Goal: Task Accomplishment & Management: Complete application form

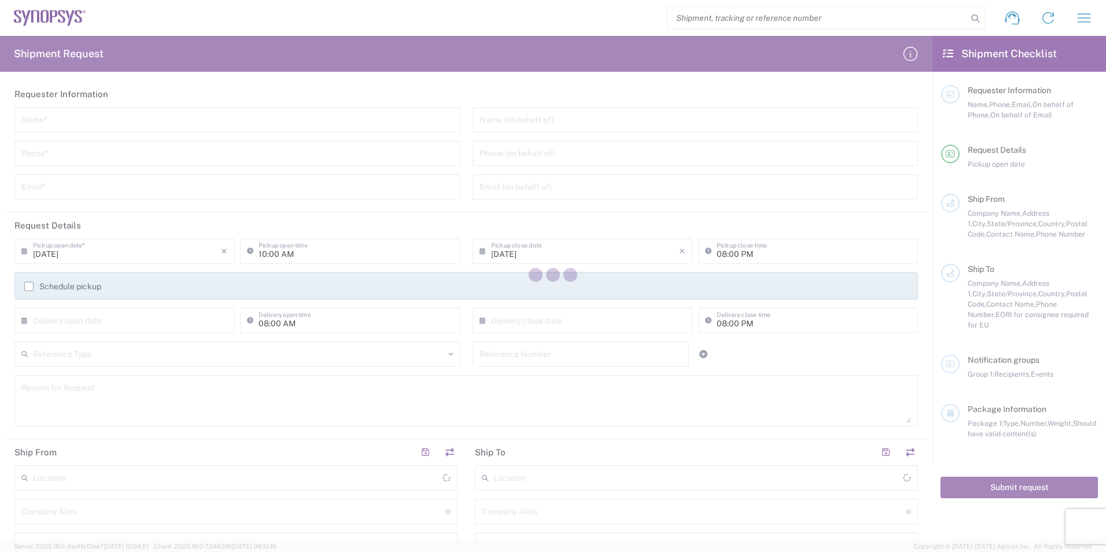
type input "[GEOGRAPHIC_DATA]"
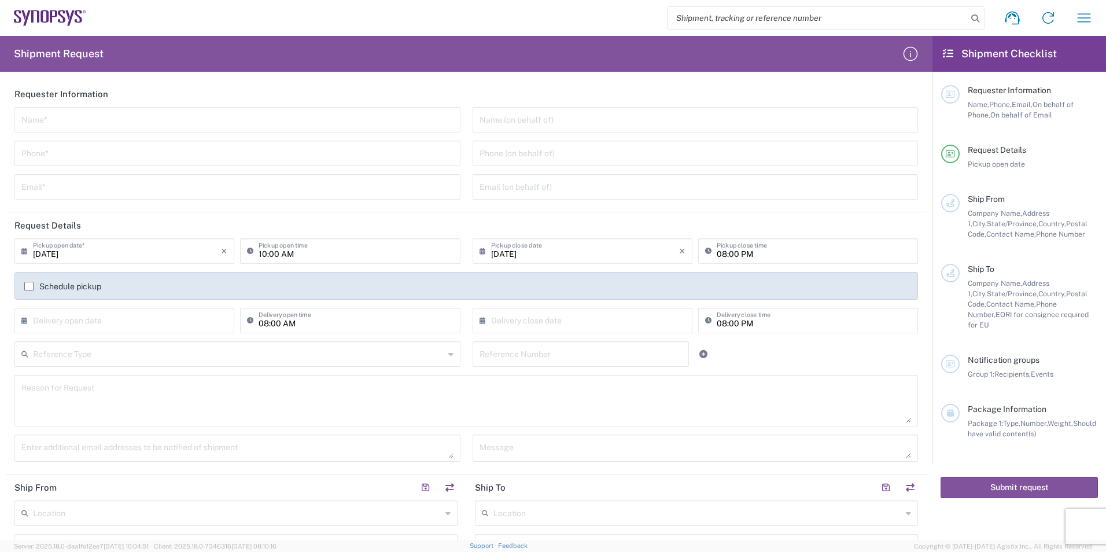
drag, startPoint x: 790, startPoint y: 261, endPoint x: 753, endPoint y: 255, distance: 37.6
click at [790, 261] on div "08:00 PM Pickup close time" at bounding box center [808, 250] width 220 height 25
click at [753, 255] on input "08:00 PM" at bounding box center [814, 250] width 194 height 20
type input "04:00 PM"
click at [32, 287] on label "Schedule pickup" at bounding box center [62, 286] width 77 height 9
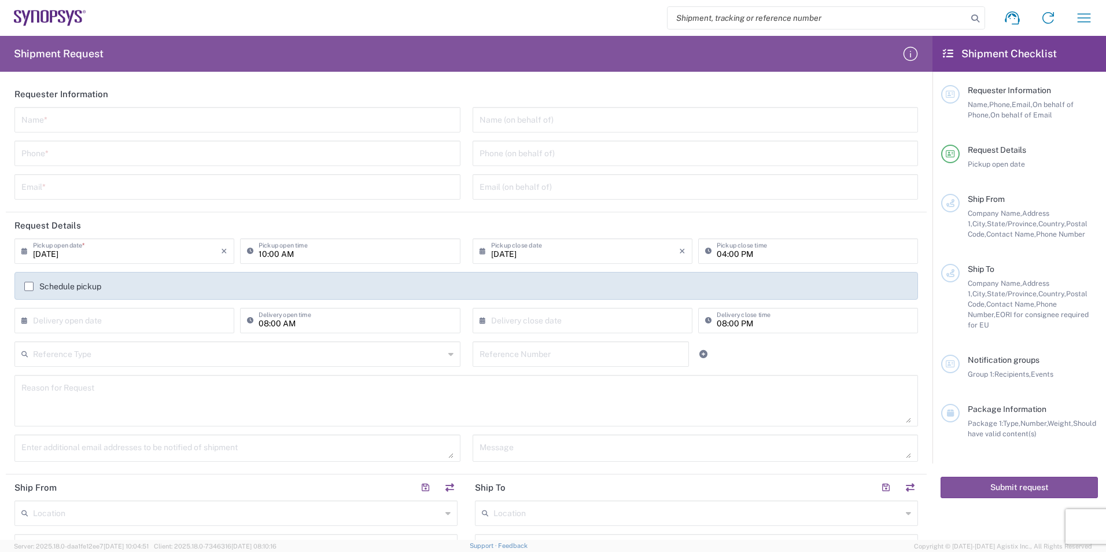
click at [29, 286] on input "Schedule pickup" at bounding box center [29, 286] width 0 height 0
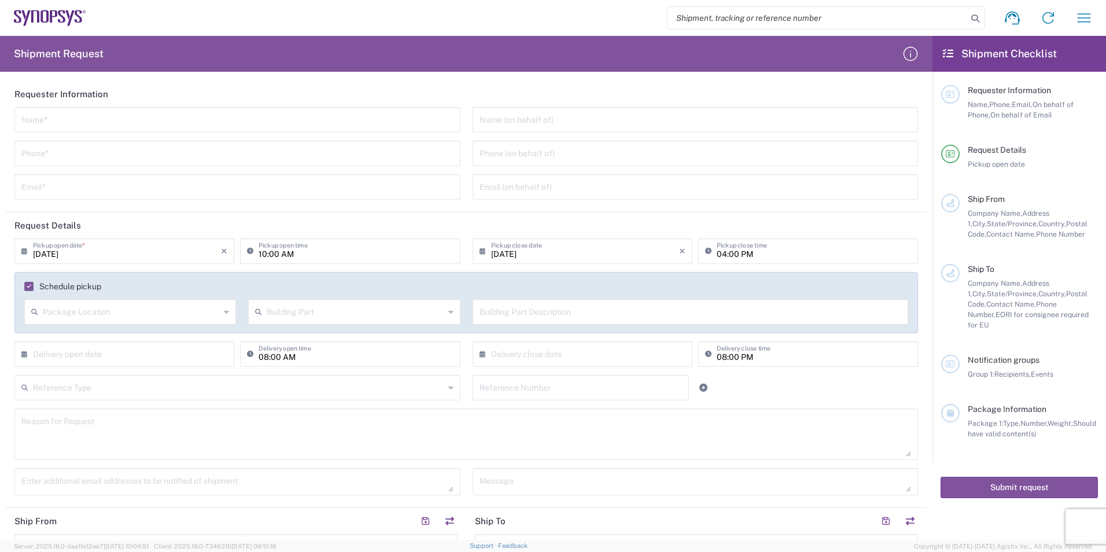
click at [98, 315] on input "text" at bounding box center [131, 311] width 177 height 20
click at [74, 340] on span "Front" at bounding box center [129, 337] width 208 height 18
type input "Front"
click at [281, 314] on input "text" at bounding box center [355, 311] width 177 height 20
click at [280, 357] on span "Building" at bounding box center [352, 356] width 208 height 18
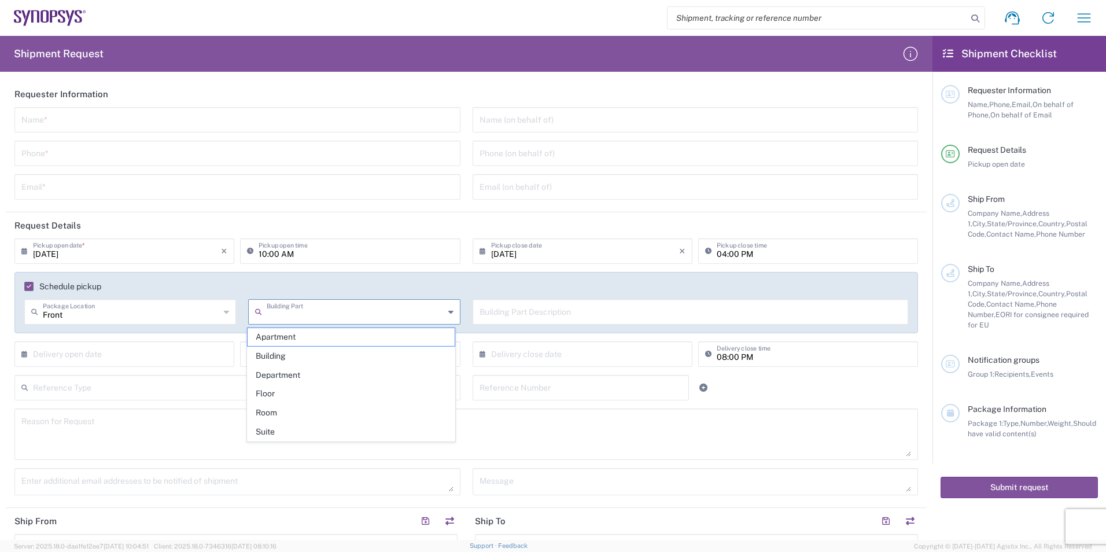
type input "Building"
click at [547, 320] on input "text" at bounding box center [691, 311] width 422 height 20
type input "S"
type input "Stand alone Building"
click at [50, 122] on input "text" at bounding box center [237, 119] width 432 height 20
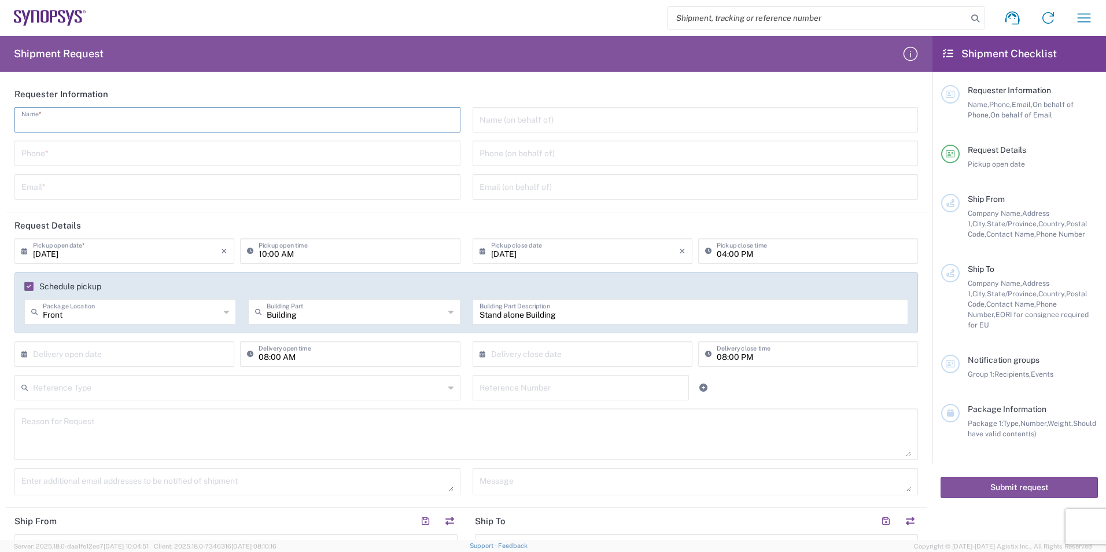
type input "[PERSON_NAME]"
type input "9495216200"
type input "[PERSON_NAME][EMAIL_ADDRESS][PERSON_NAME][DOMAIN_NAME]"
click at [546, 126] on input "text" at bounding box center [696, 119] width 432 height 20
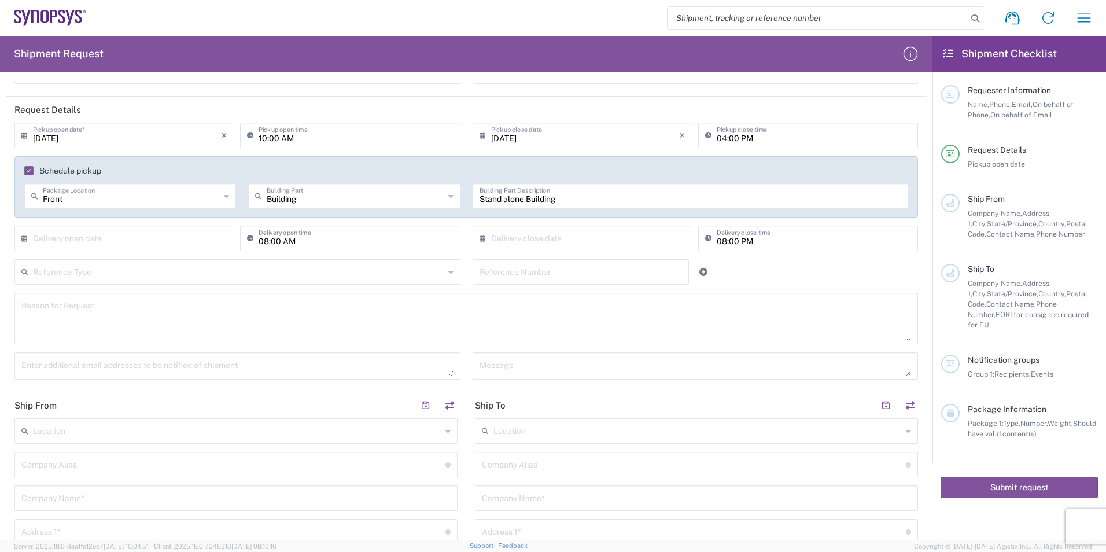
scroll to position [174, 0]
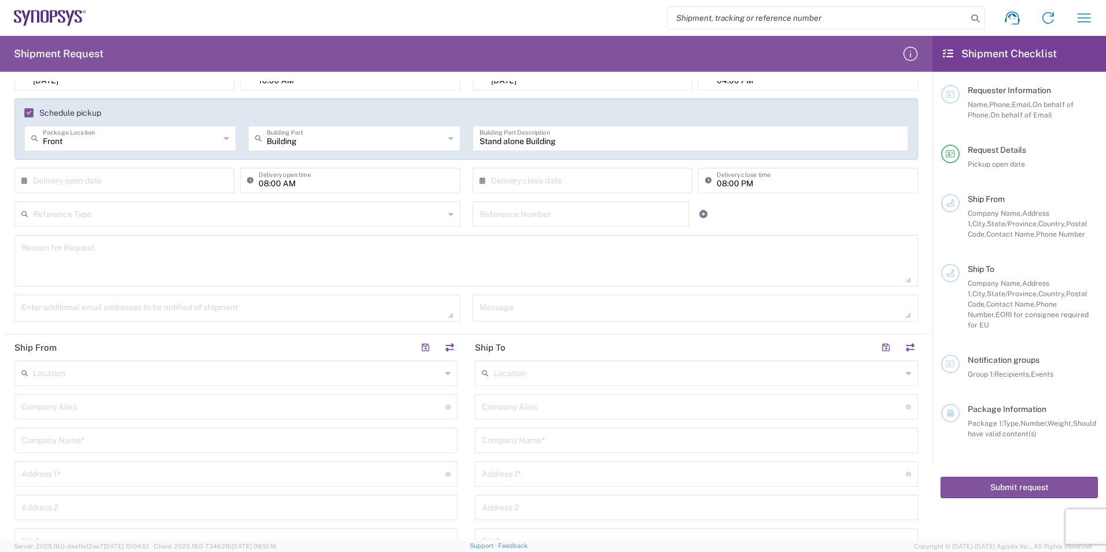
click at [63, 368] on input "text" at bounding box center [237, 372] width 408 height 20
type input "1"
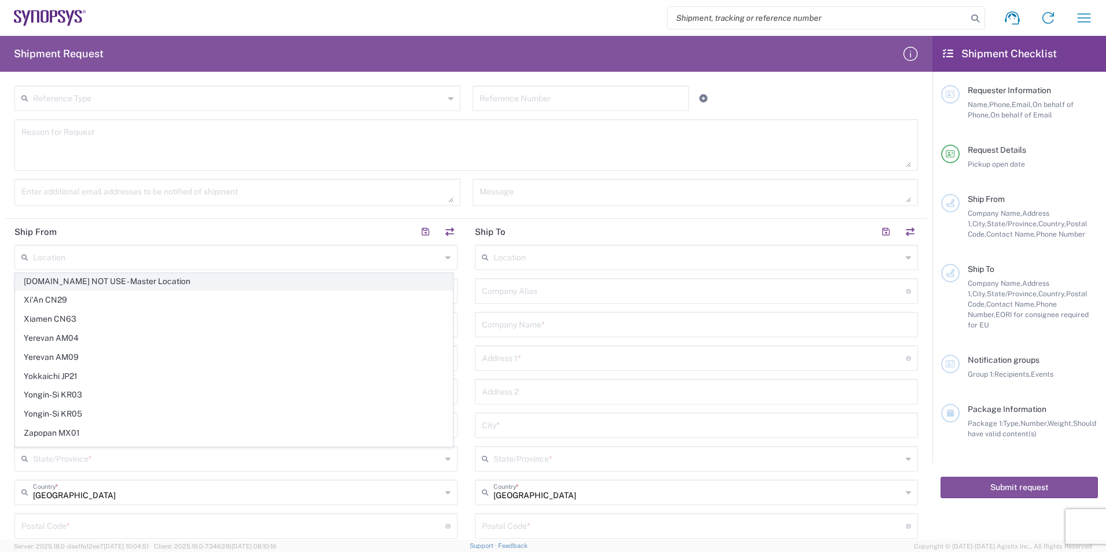
scroll to position [2862, 0]
drag, startPoint x: 68, startPoint y: 248, endPoint x: 73, endPoint y: 259, distance: 11.6
click at [68, 248] on input "text" at bounding box center [237, 256] width 408 height 20
click at [73, 259] on input "text" at bounding box center [237, 256] width 408 height 20
paste input ": 8542.39.0010"
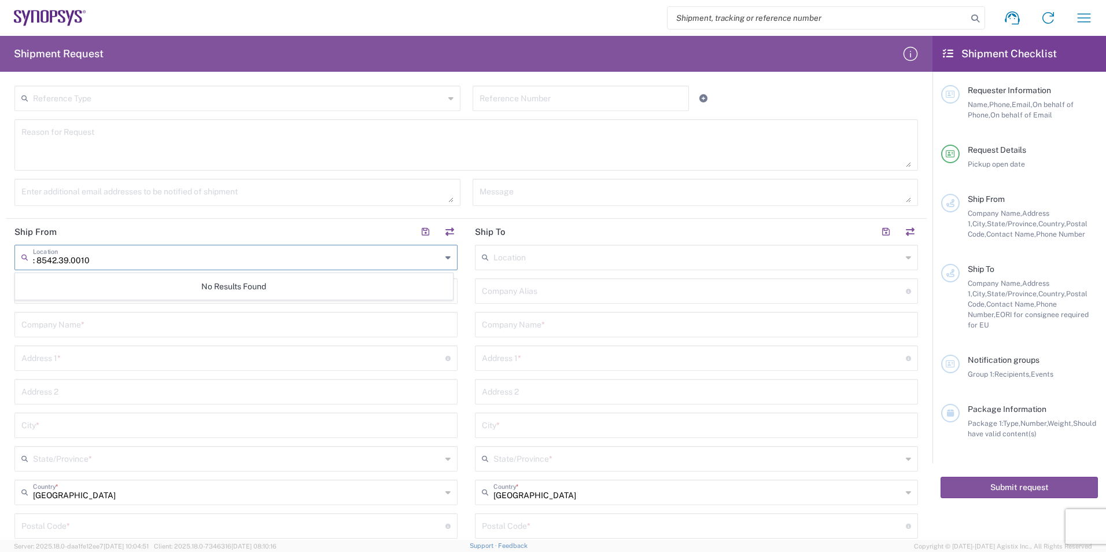
scroll to position [0, 0]
type input ": 8542.39.0010"
drag, startPoint x: 148, startPoint y: 259, endPoint x: -75, endPoint y: 256, distance: 222.7
click at [0, 256] on html "Shipment request Shipment tracking Employee non-product shipment request My shi…" at bounding box center [553, 276] width 1106 height 552
paste input "BIS"
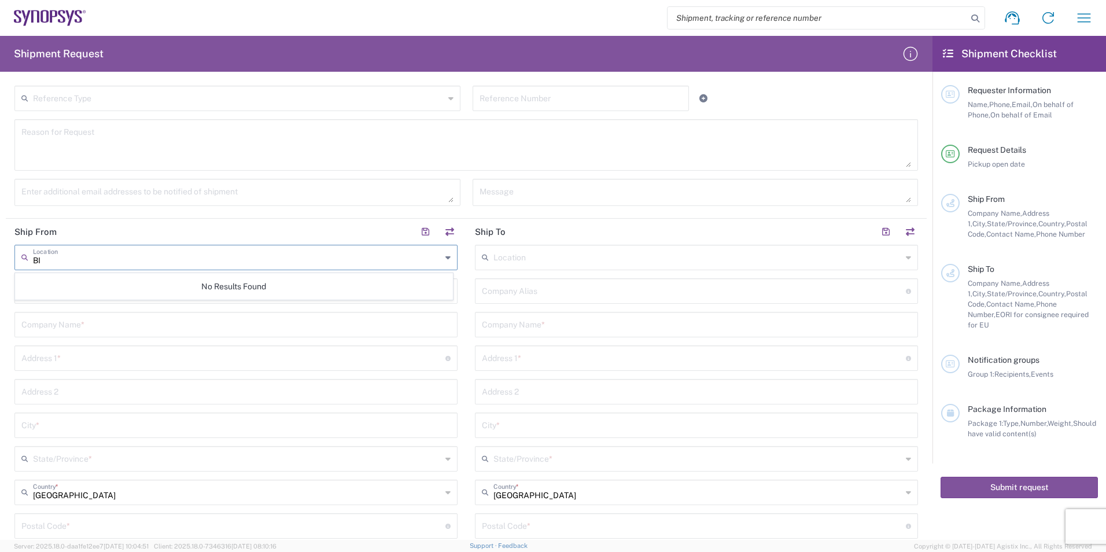
type input "B"
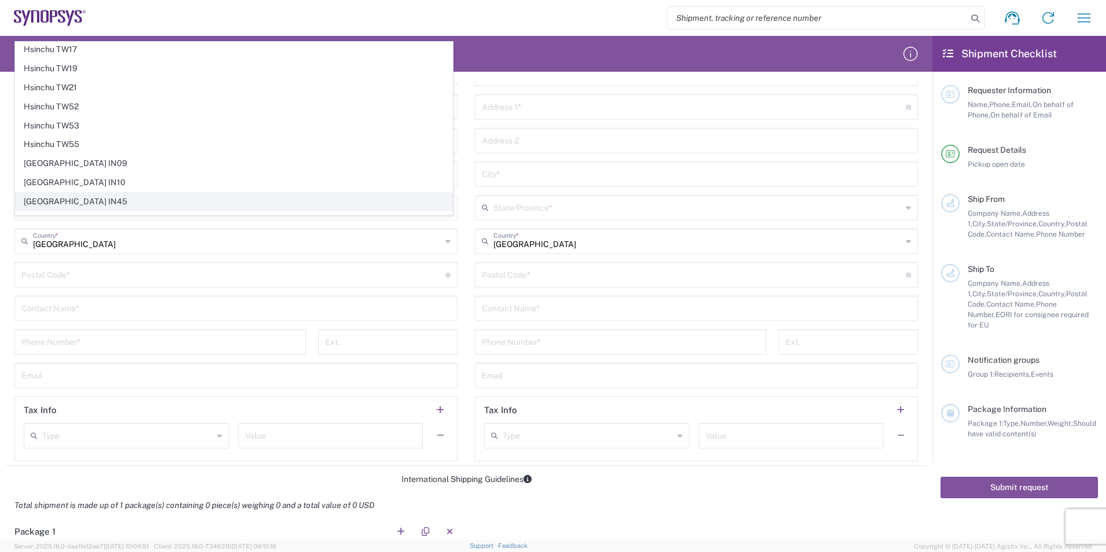
scroll to position [521, 0]
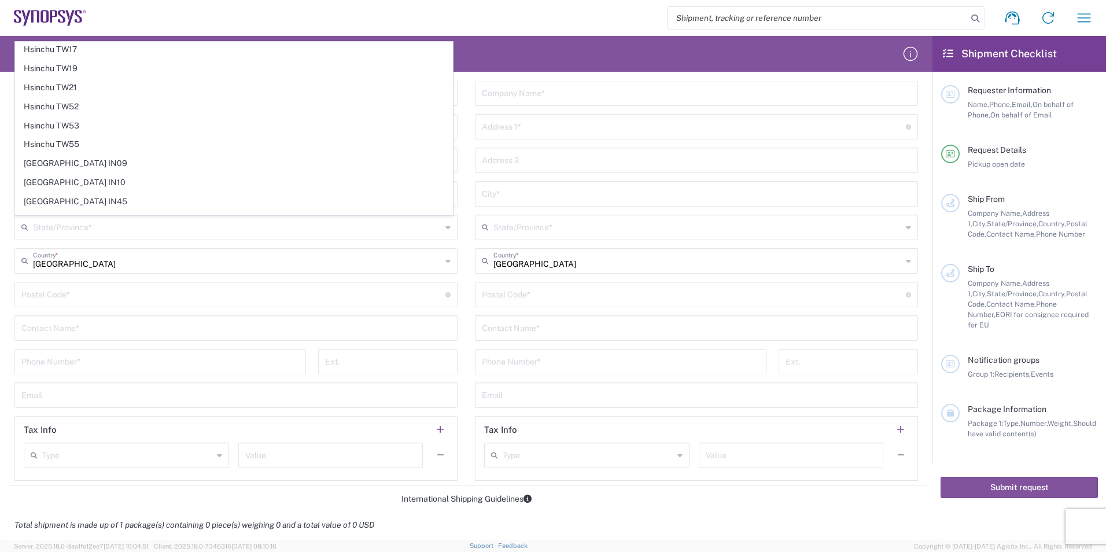
drag, startPoint x: 97, startPoint y: 271, endPoint x: 241, endPoint y: 277, distance: 143.6
click at [97, 271] on div "United States Country *" at bounding box center [235, 260] width 443 height 25
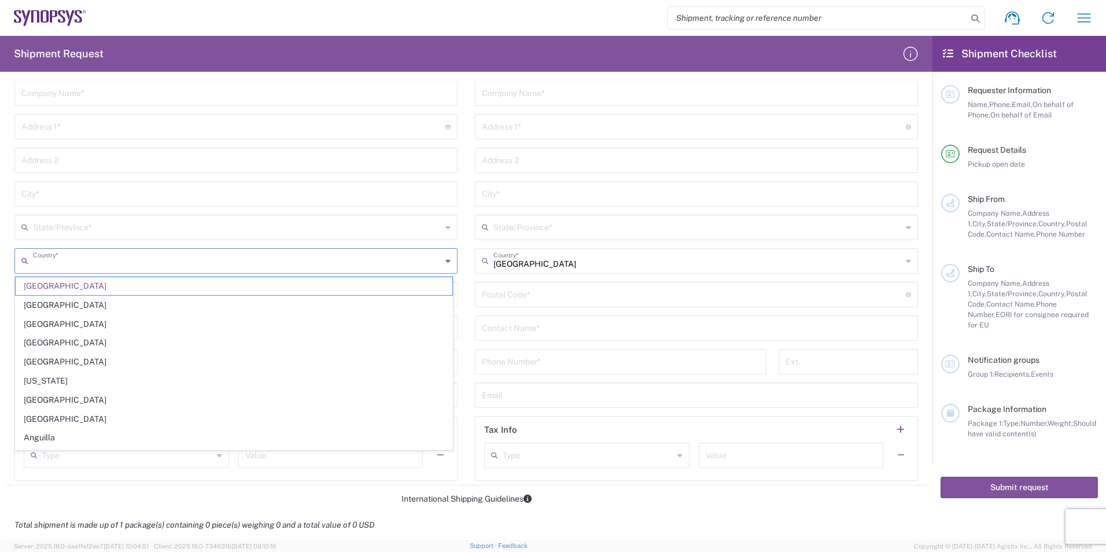
click at [301, 292] on span "[GEOGRAPHIC_DATA]" at bounding box center [234, 286] width 437 height 18
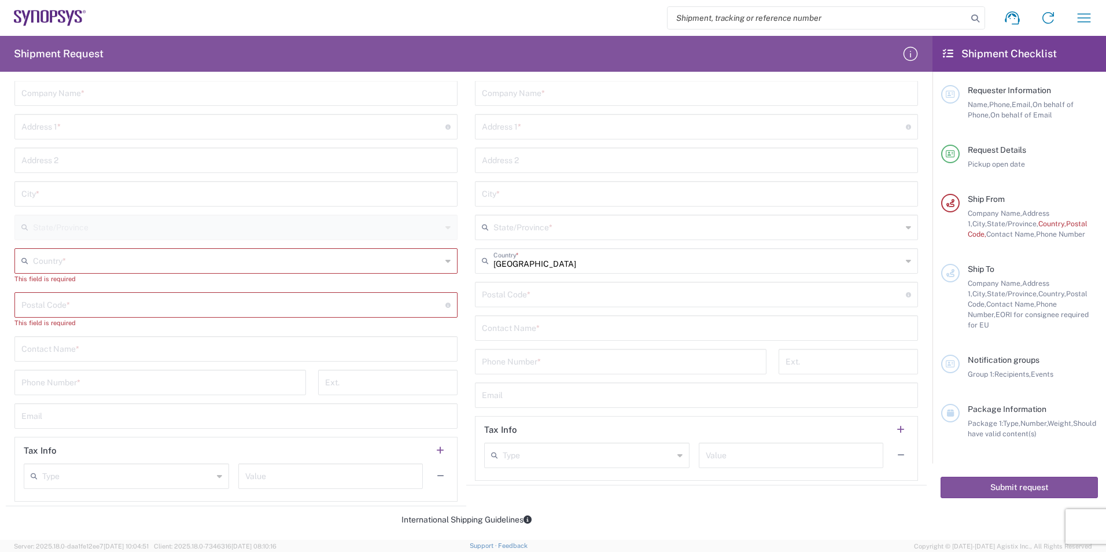
click at [76, 163] on input "text" at bounding box center [235, 159] width 429 height 20
click at [57, 133] on input "text" at bounding box center [233, 126] width 424 height 20
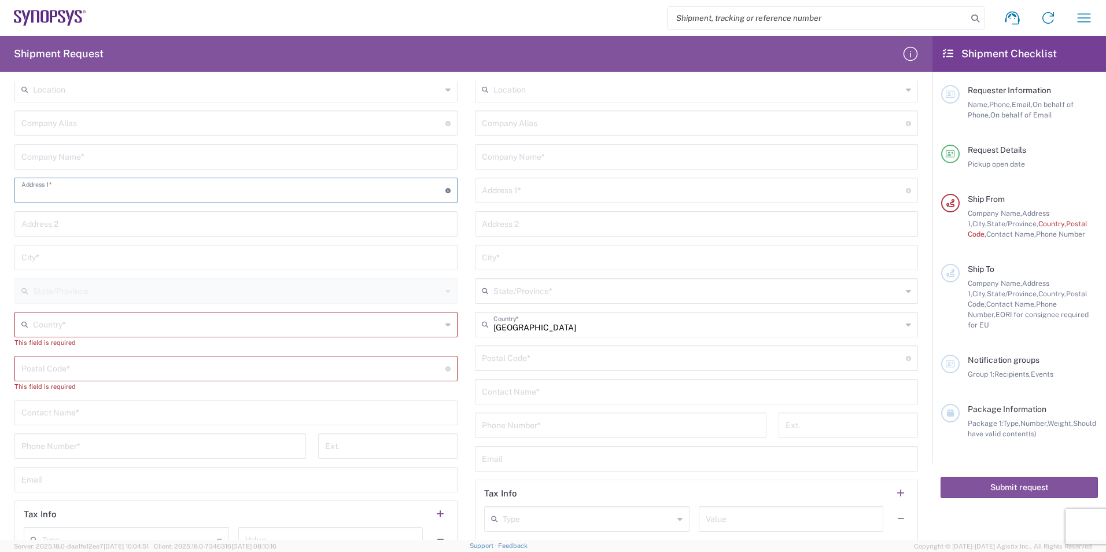
scroll to position [347, 0]
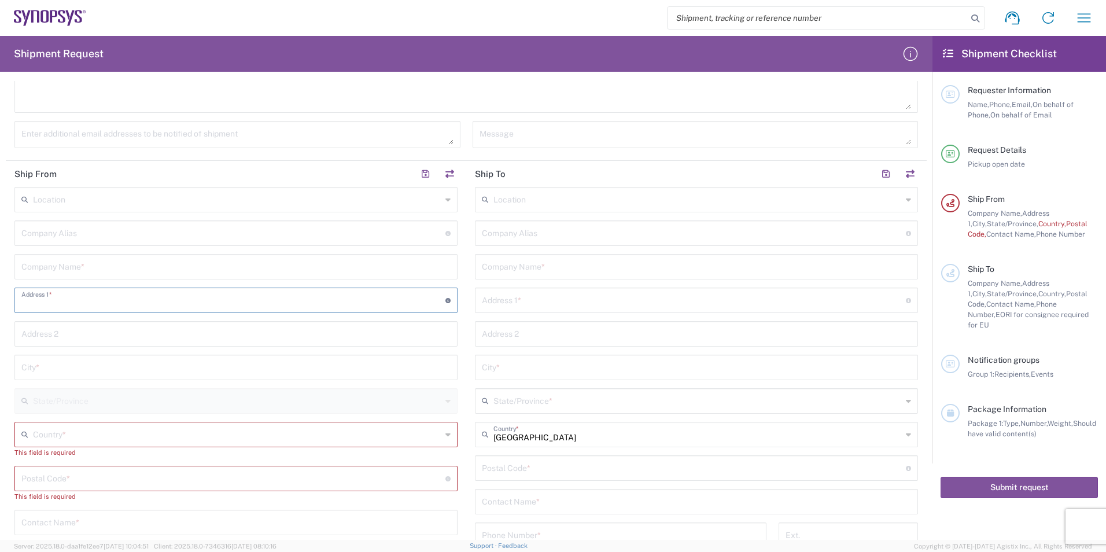
click at [25, 231] on input "text" at bounding box center [233, 232] width 424 height 20
type input "EAG Lab"
drag, startPoint x: 91, startPoint y: 238, endPoint x: -46, endPoint y: 245, distance: 136.7
click at [0, 245] on html "Shipment request Shipment tracking Employee non-product shipment request My shi…" at bounding box center [553, 276] width 1106 height 552
click at [124, 267] on input "text" at bounding box center [235, 266] width 429 height 20
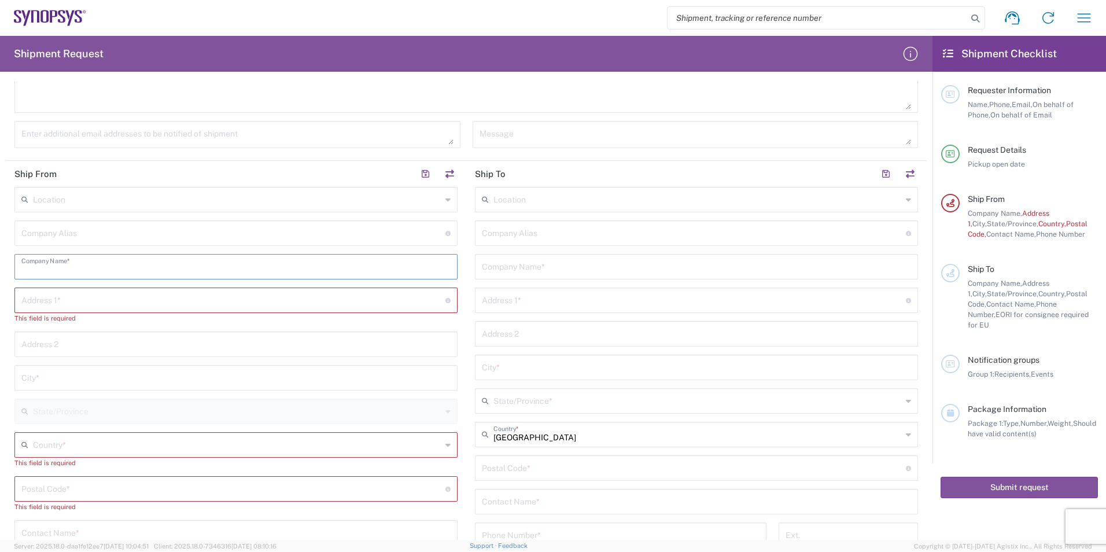
paste input "EAG Laboratories"
type input "EAG Laboratories"
click at [71, 346] on input "text" at bounding box center [235, 343] width 429 height 20
paste input "[STREET_ADDRESS][PERSON_NAME]"
type input "[STREET_ADDRESS][PERSON_NAME]"
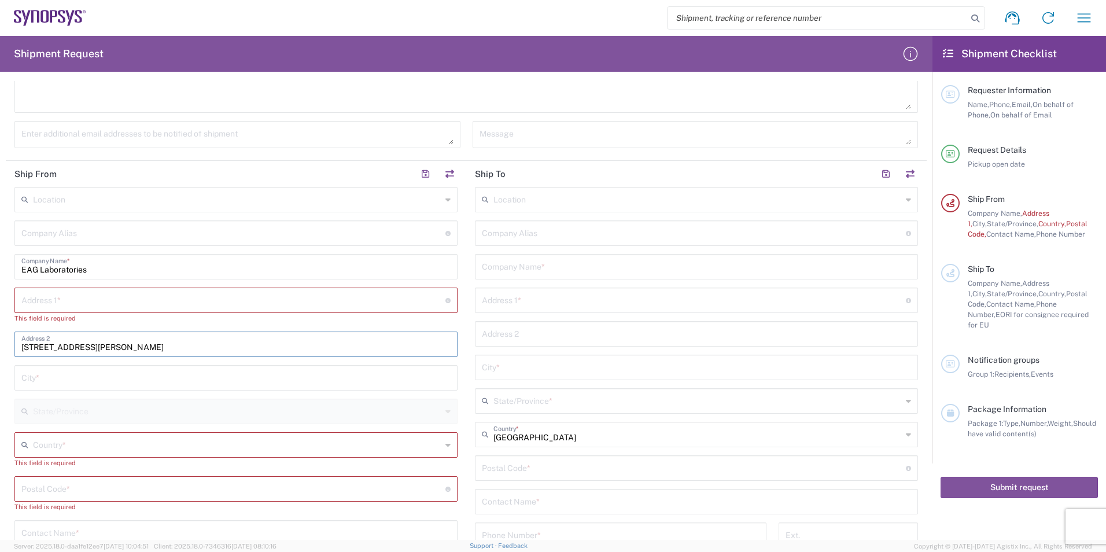
click at [76, 375] on input "text" at bounding box center [235, 377] width 429 height 20
type input "Irvine"
click at [87, 445] on agx-dropdown-input "Country * [GEOGRAPHIC_DATA] [GEOGRAPHIC_DATA] [GEOGRAPHIC_DATA] [GEOGRAPHIC_DAT…" at bounding box center [235, 444] width 443 height 25
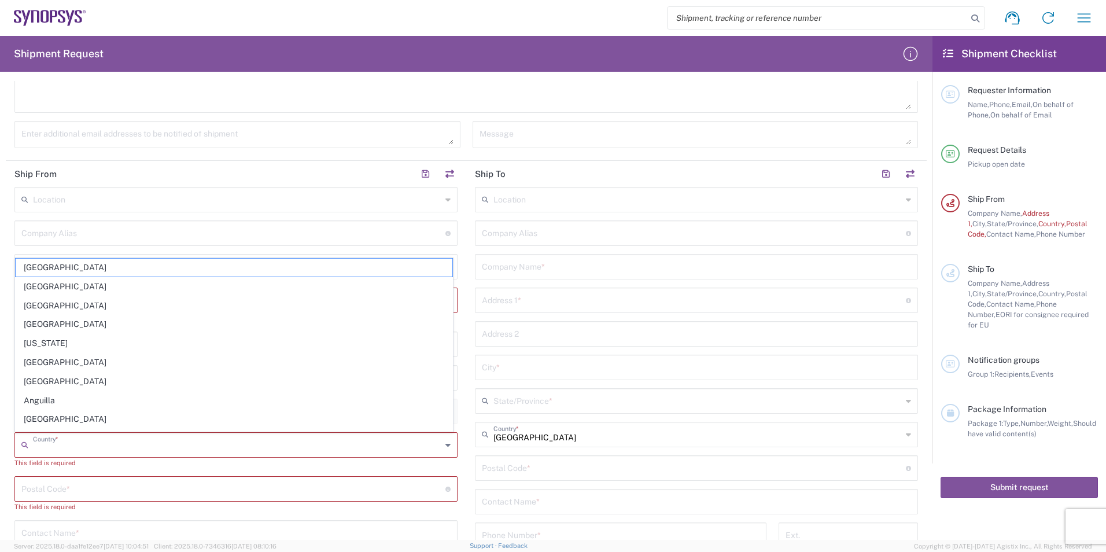
type input "[GEOGRAPHIC_DATA]"
type input "4084544570"
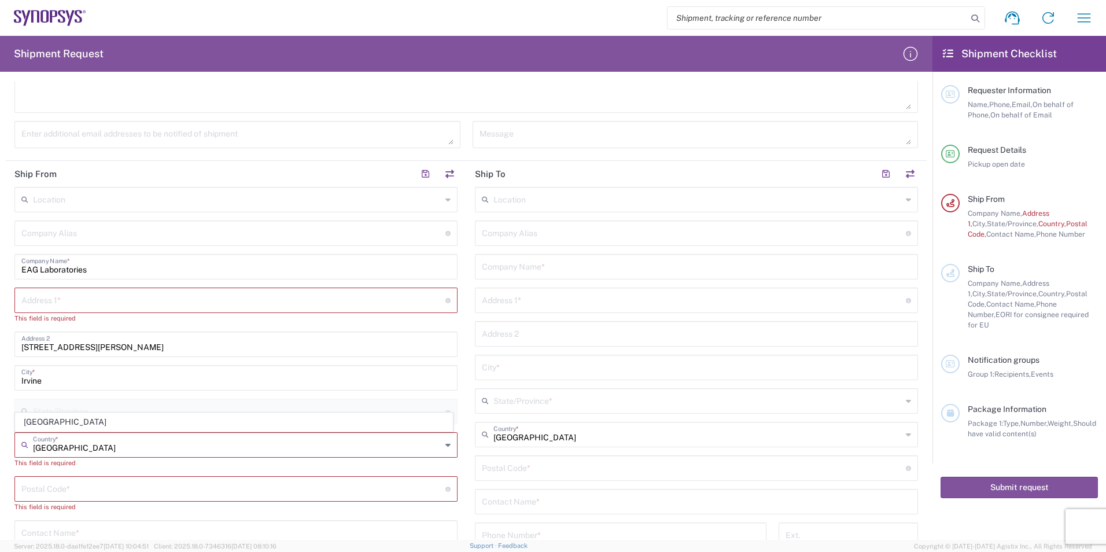
type input "[PERSON_NAME][EMAIL_ADDRESS][PERSON_NAME][DOMAIN_NAME]"
type input "EUROFINS EAG LABORATORIE"
type input "15 [PERSON_NAME]"
type input "92618"
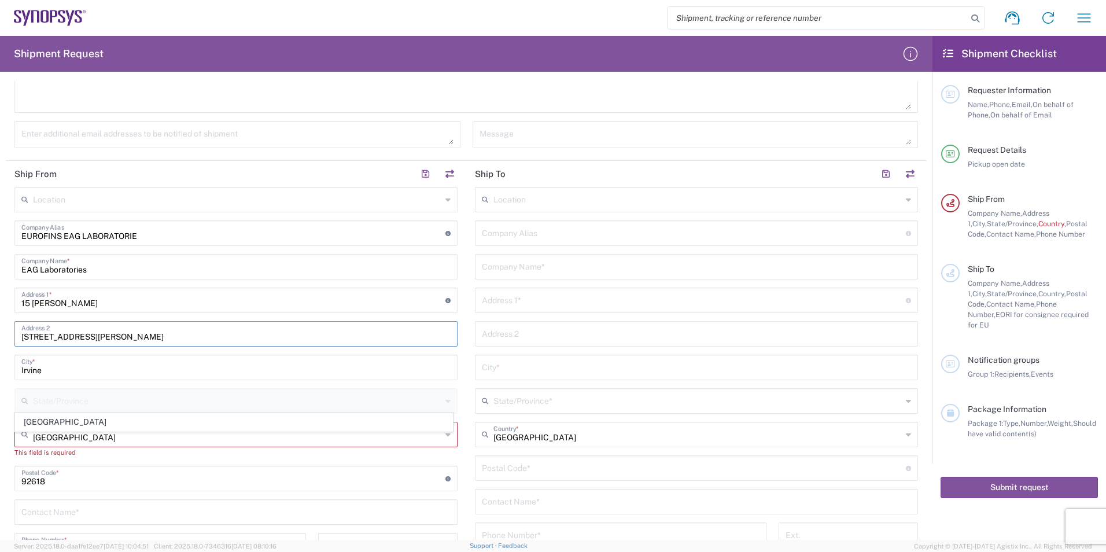
click at [153, 337] on input "[STREET_ADDRESS][PERSON_NAME]" at bounding box center [235, 333] width 429 height 20
click at [122, 335] on input "[STREET_ADDRESS][PERSON_NAME]" at bounding box center [235, 333] width 429 height 20
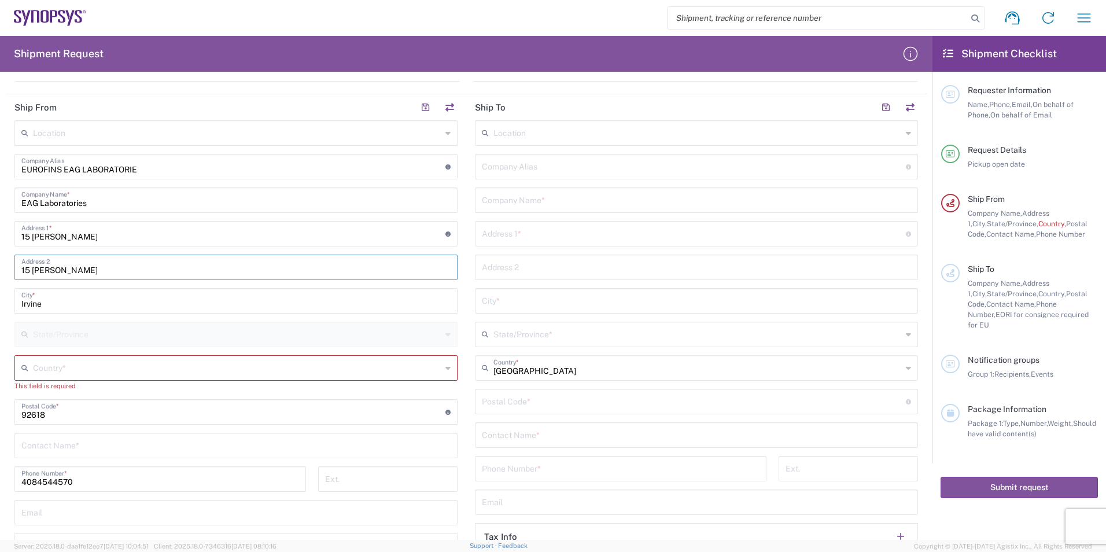
scroll to position [463, 0]
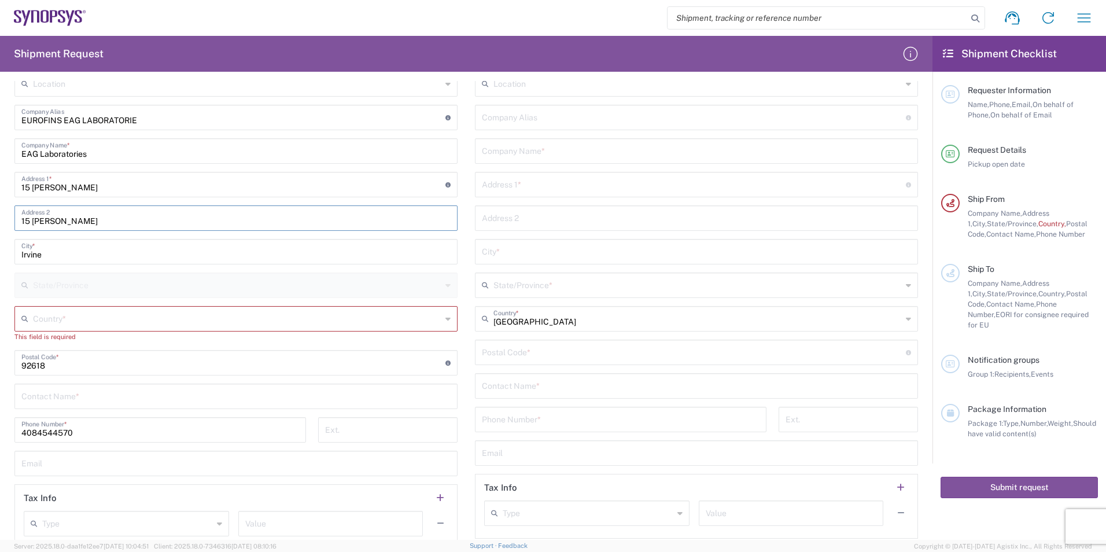
type input "15 [PERSON_NAME]"
click at [62, 317] on input "text" at bounding box center [237, 318] width 408 height 20
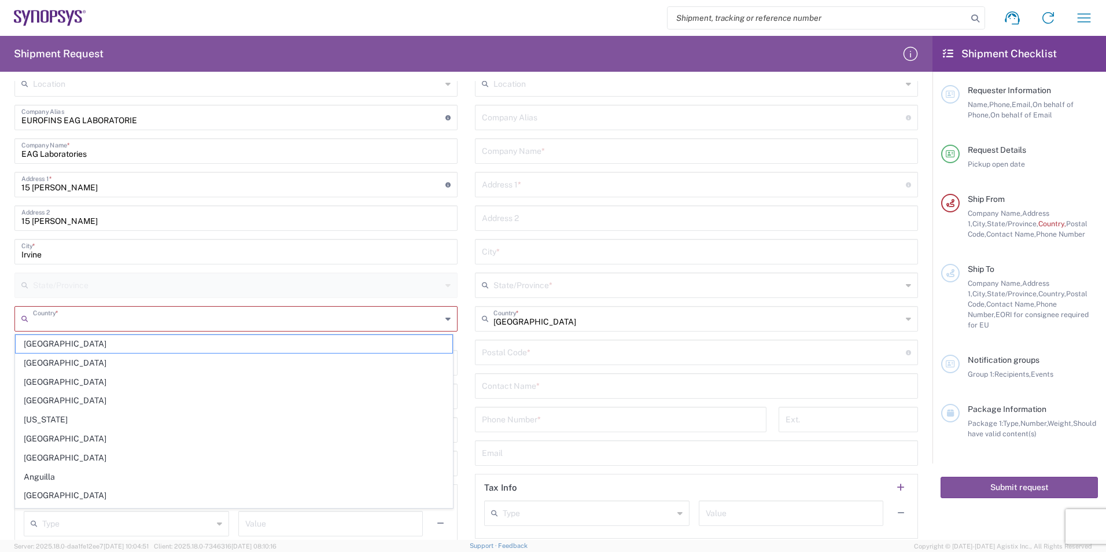
type input "[GEOGRAPHIC_DATA]"
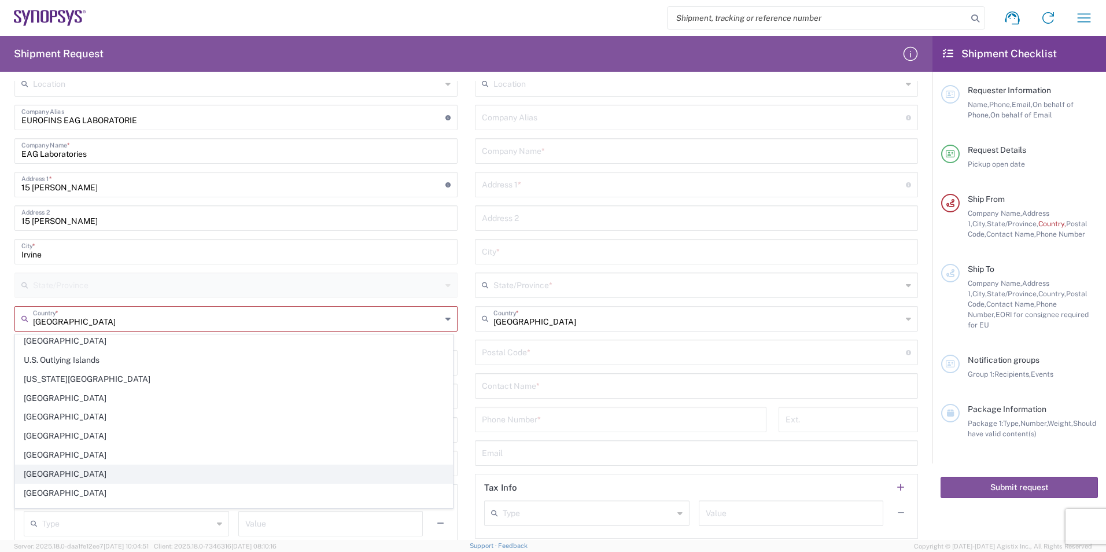
click at [130, 477] on span "[GEOGRAPHIC_DATA]" at bounding box center [234, 474] width 437 height 18
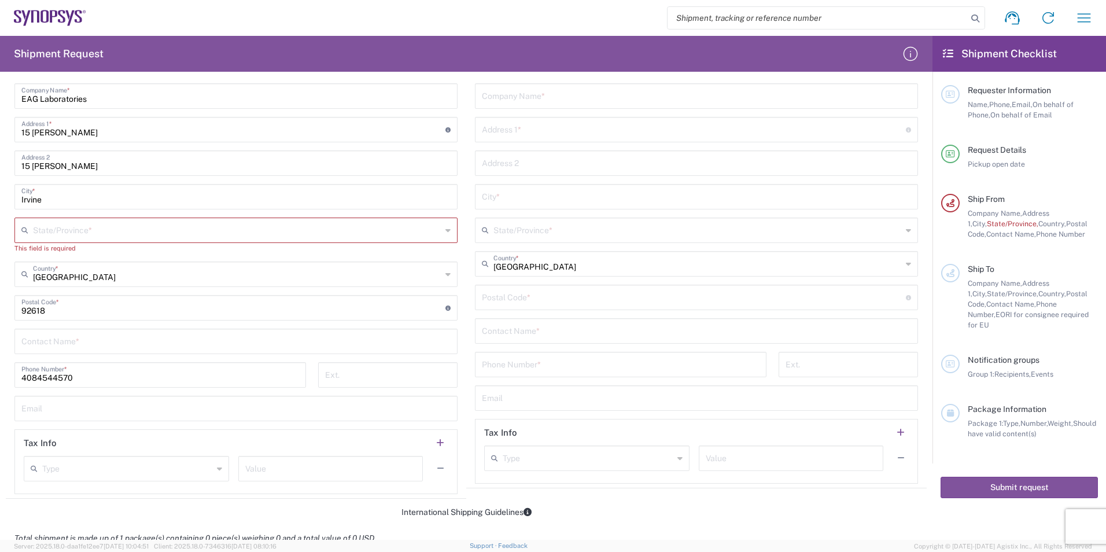
scroll to position [521, 0]
click at [93, 374] on input "4084544570" at bounding box center [160, 371] width 278 height 20
click at [36, 335] on input "text" at bounding box center [235, 337] width 429 height 20
type input "[PERSON_NAME]"
click at [75, 389] on div "[PHONE_NUMBER] Phone Number *" at bounding box center [161, 376] width 304 height 34
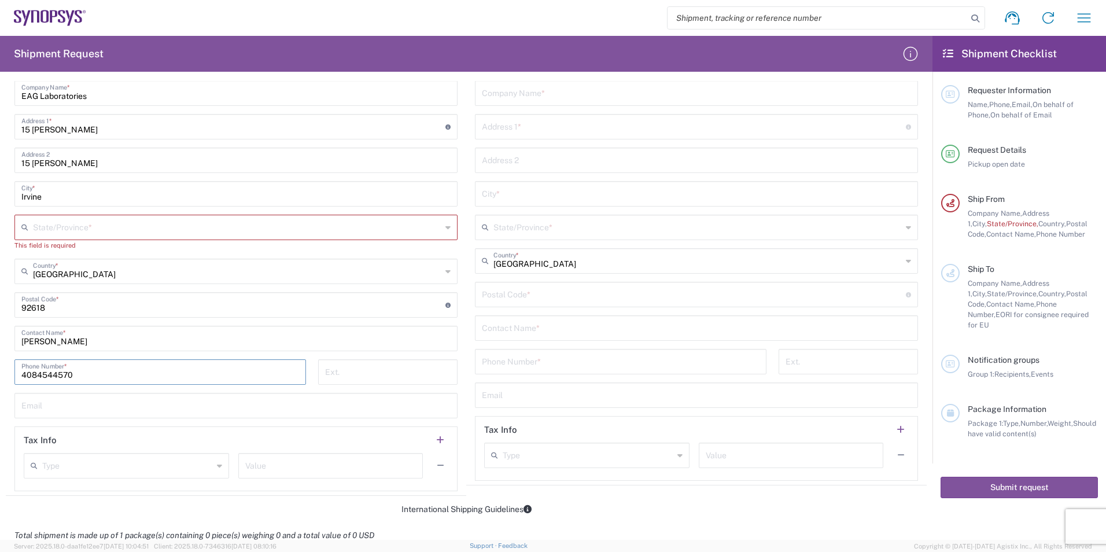
drag, startPoint x: 79, startPoint y: 373, endPoint x: -115, endPoint y: 371, distance: 194.4
click at [0, 371] on html "Shipment request Shipment tracking Employee non-product shipment request My shi…" at bounding box center [553, 276] width 1106 height 552
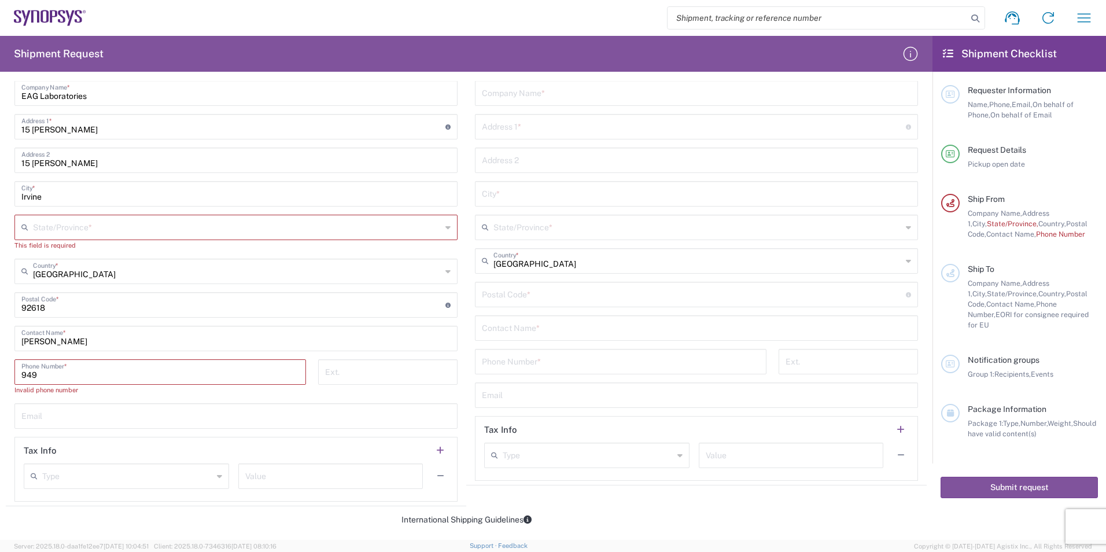
type input "9495216200"
type input "[US_STATE]"
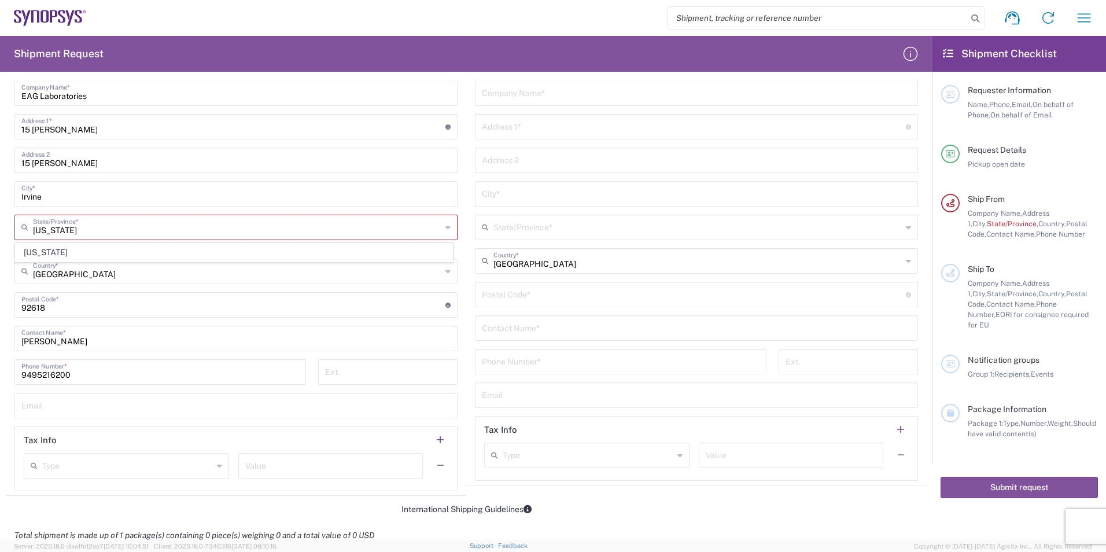
click at [101, 394] on div "Email" at bounding box center [235, 405] width 443 height 25
type input "[PERSON_NAME][EMAIL_ADDRESS][PERSON_NAME][DOMAIN_NAME]"
type input "EUROFINS EAG LABORATORIE"
type input "15 [PERSON_NAME]"
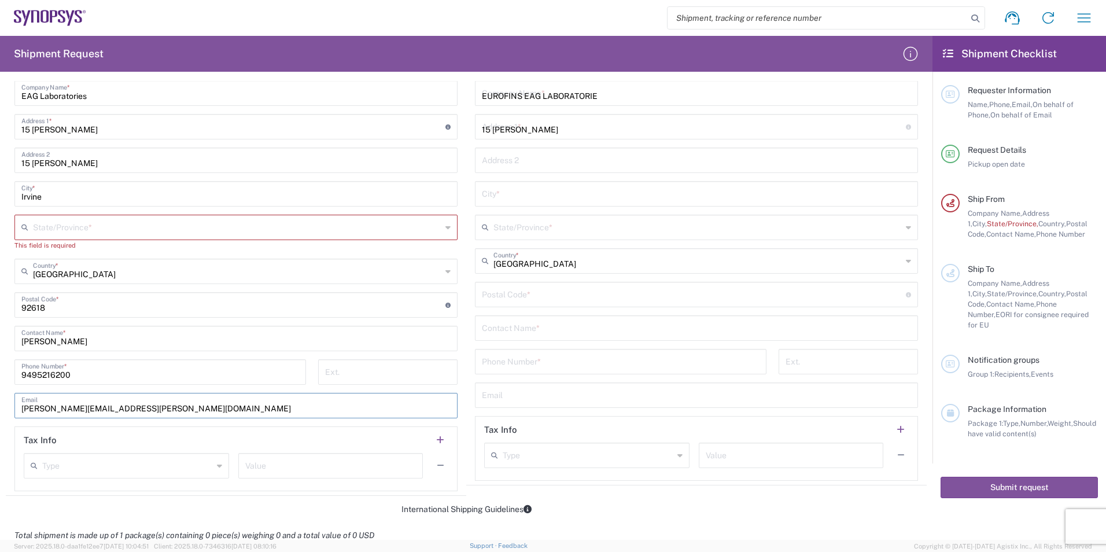
type input "IRVINE"
type input "[US_STATE]"
type input "92618"
type input "9495216200"
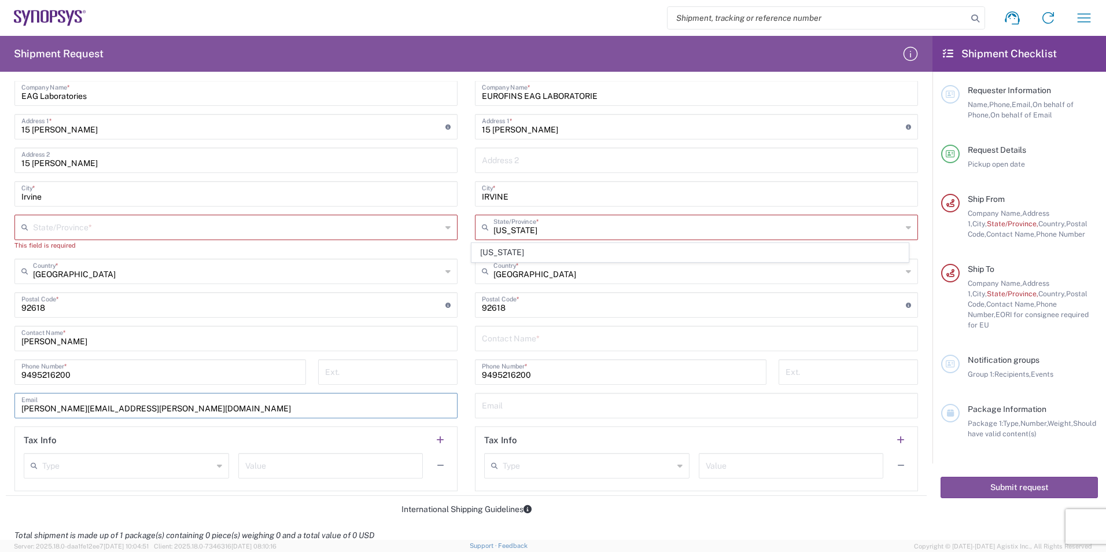
click at [93, 233] on input "text" at bounding box center [237, 226] width 408 height 20
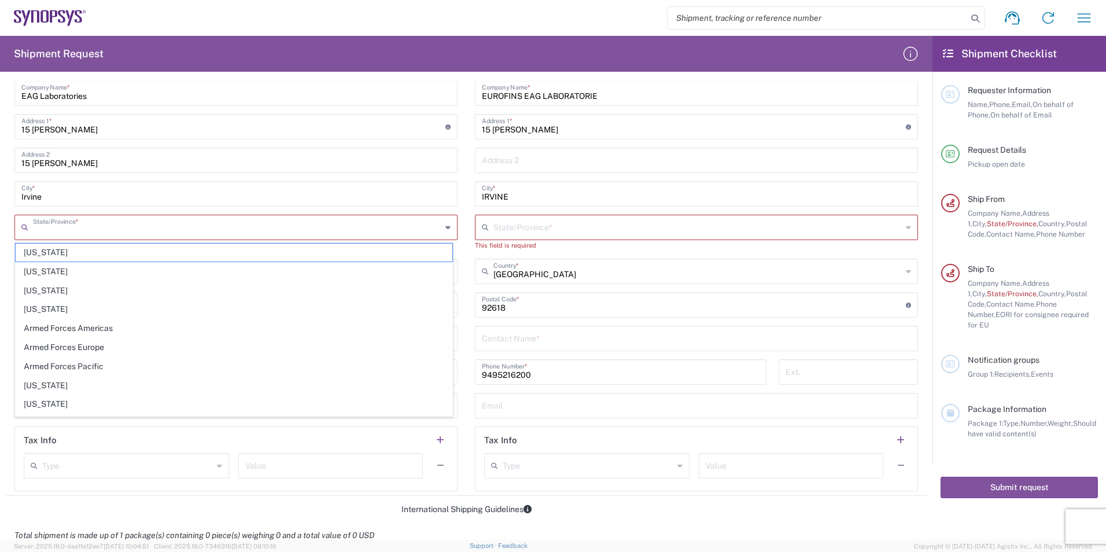
type input "[US_STATE]"
click at [69, 382] on span "[US_STATE]" at bounding box center [234, 386] width 437 height 18
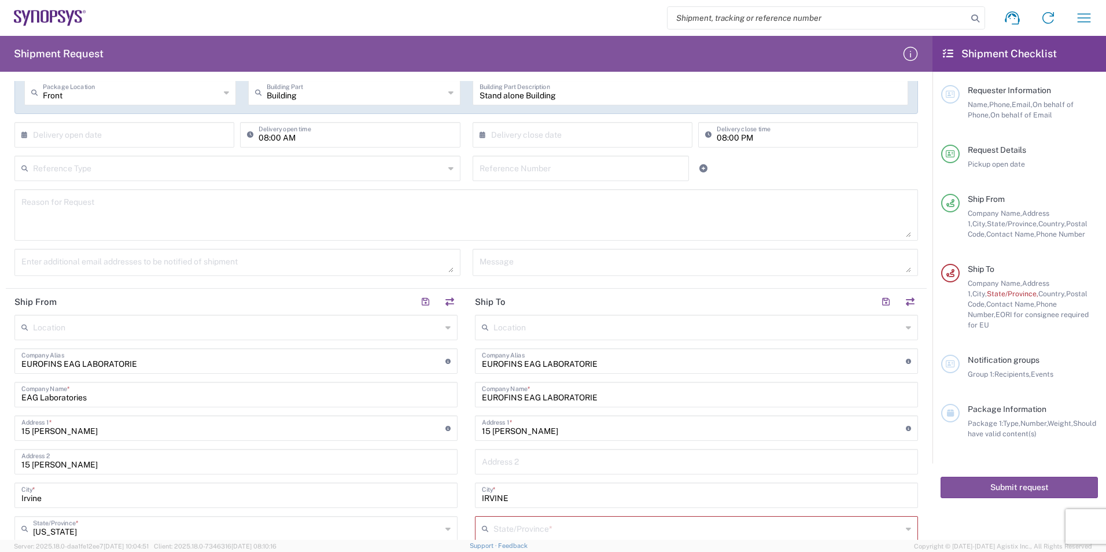
scroll to position [231, 0]
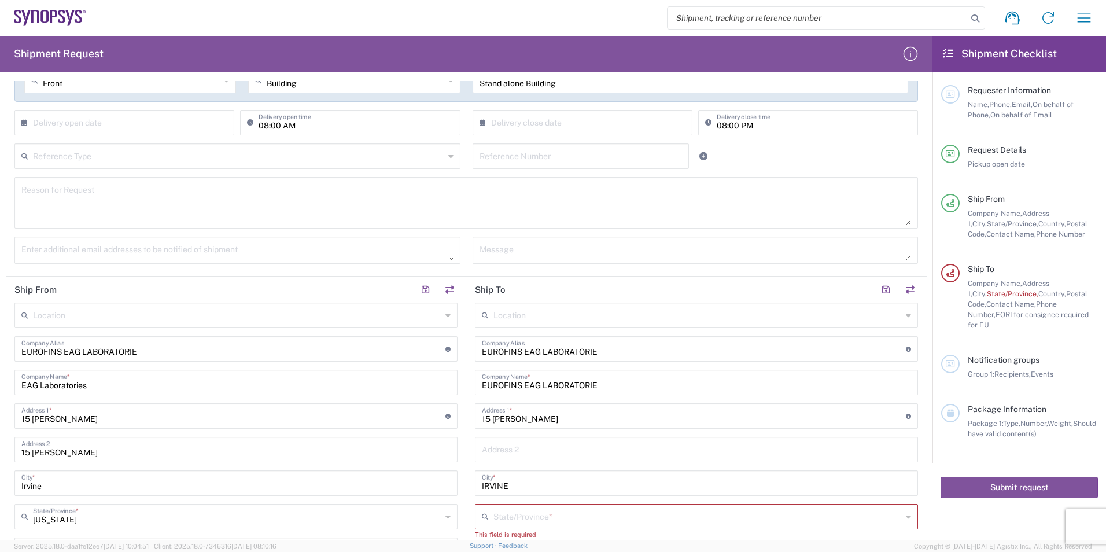
click at [525, 302] on header "Ship To" at bounding box center [696, 289] width 460 height 26
drag, startPoint x: 611, startPoint y: 354, endPoint x: 468, endPoint y: 340, distance: 143.5
click at [468, 340] on main "Location [GEOGRAPHIC_DATA] DE04 Agrate Brianza IT01 [GEOGRAPHIC_DATA] DE02 [GEO…" at bounding box center [696, 542] width 460 height 478
drag, startPoint x: 628, startPoint y: 381, endPoint x: 466, endPoint y: 381, distance: 161.4
click at [466, 381] on main "Location [GEOGRAPHIC_DATA] DE04 Agrate Brianza IT01 [GEOGRAPHIC_DATA] DE02 [GEO…" at bounding box center [696, 542] width 460 height 478
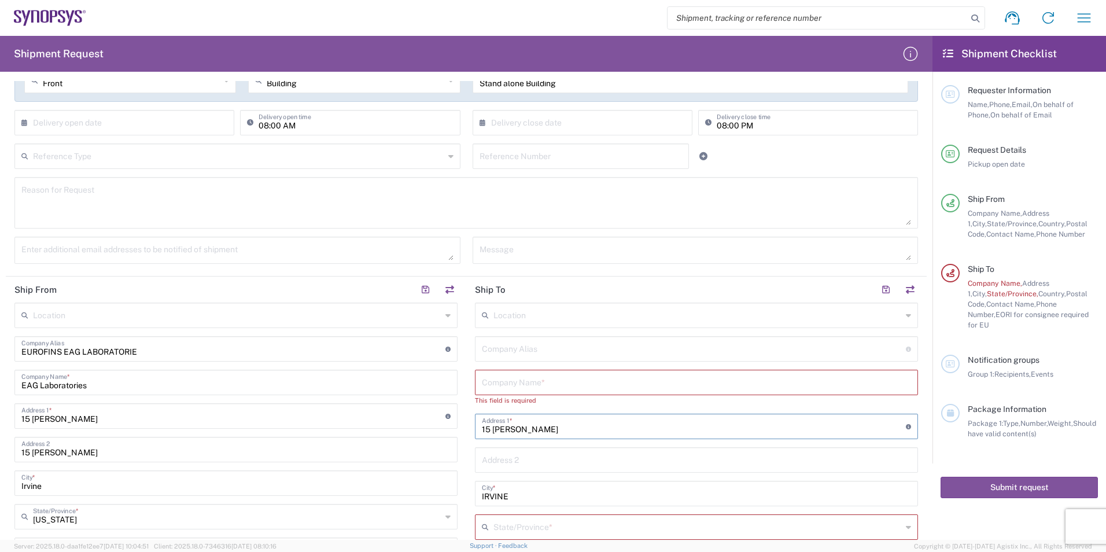
drag, startPoint x: 540, startPoint y: 420, endPoint x: 434, endPoint y: 430, distance: 106.4
click at [436, 430] on div "Ship From Location [GEOGRAPHIC_DATA] DE04 Agrate Brianza IT01 [GEOGRAPHIC_DATA]…" at bounding box center [466, 535] width 921 height 519
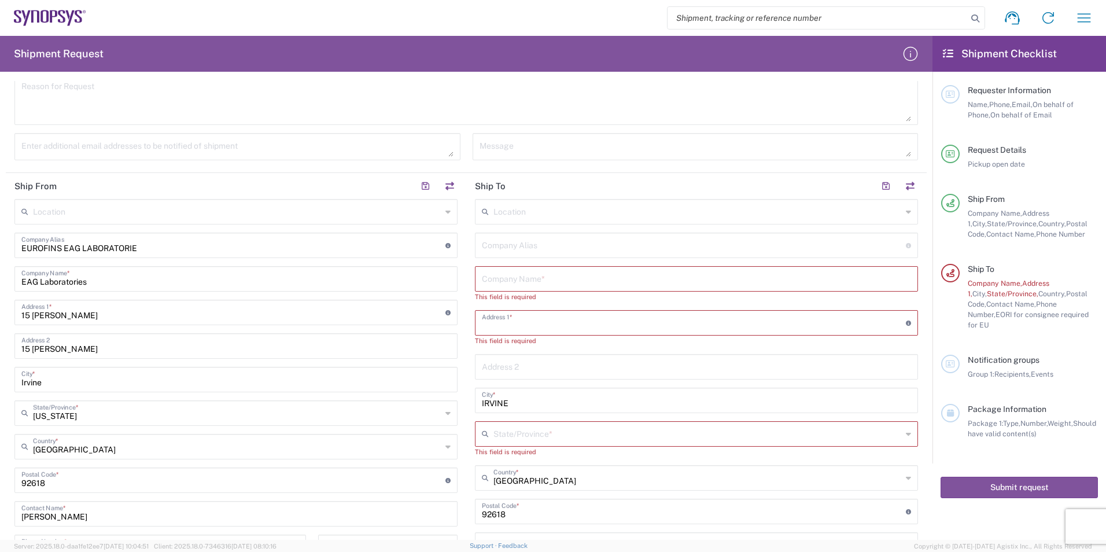
scroll to position [347, 0]
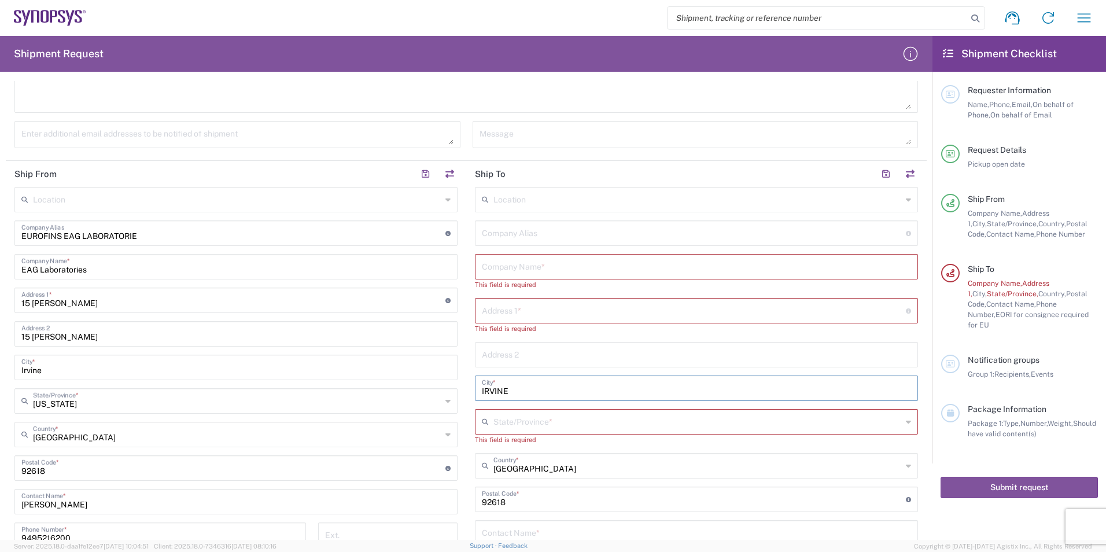
drag, startPoint x: 520, startPoint y: 385, endPoint x: 438, endPoint y: 396, distance: 82.3
click at [438, 396] on div "Ship From Location [GEOGRAPHIC_DATA] DE04 Agrate Brianza IT01 [GEOGRAPHIC_DATA]…" at bounding box center [466, 425] width 921 height 529
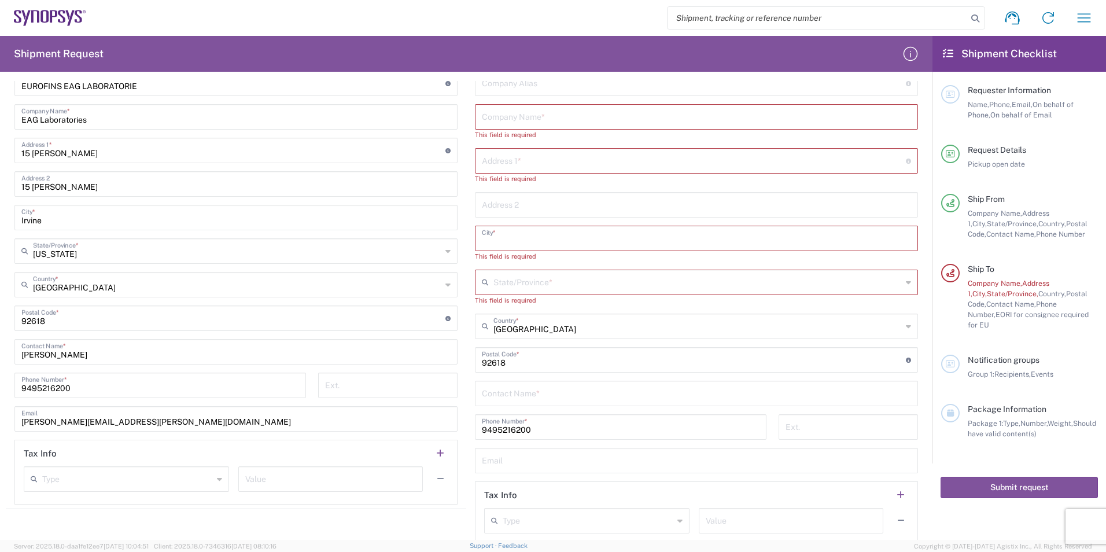
scroll to position [521, 0]
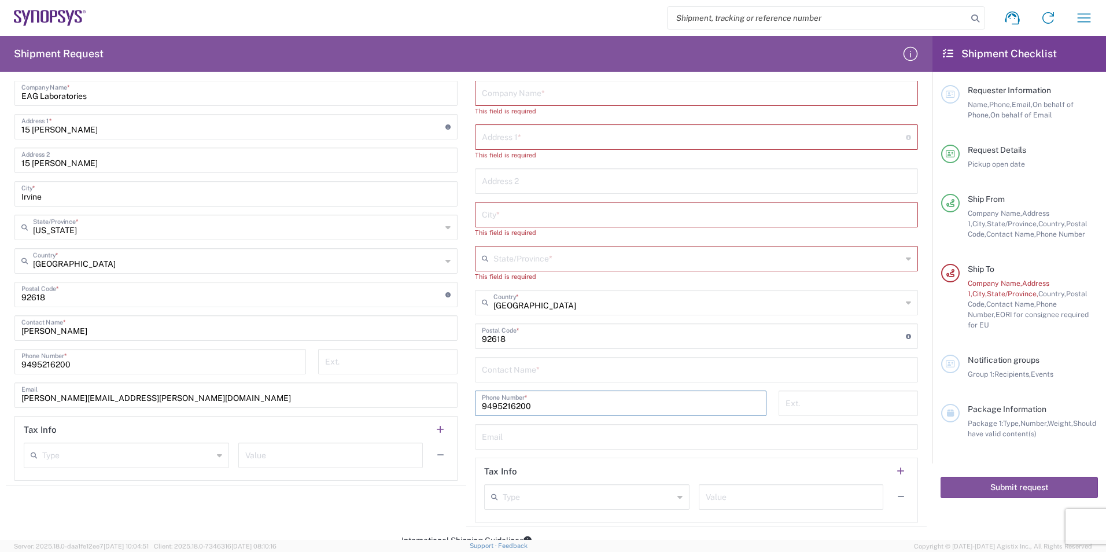
drag, startPoint x: 562, startPoint y: 400, endPoint x: 459, endPoint y: 402, distance: 103.0
click at [459, 402] on div "Ship From Location [GEOGRAPHIC_DATA] DE04 Agrate Brianza IT01 [GEOGRAPHIC_DATA]…" at bounding box center [466, 257] width 921 height 540
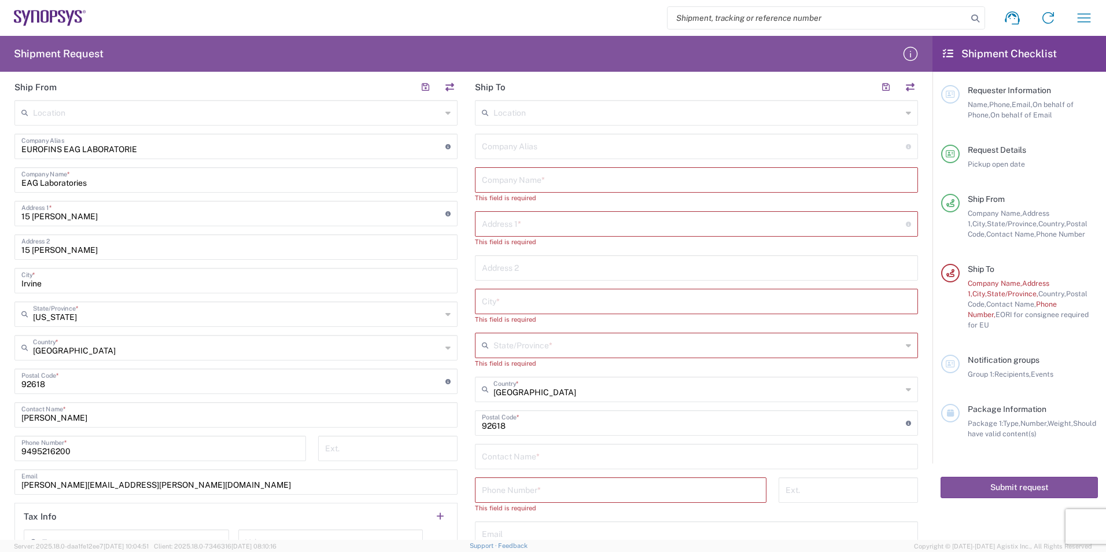
scroll to position [463, 0]
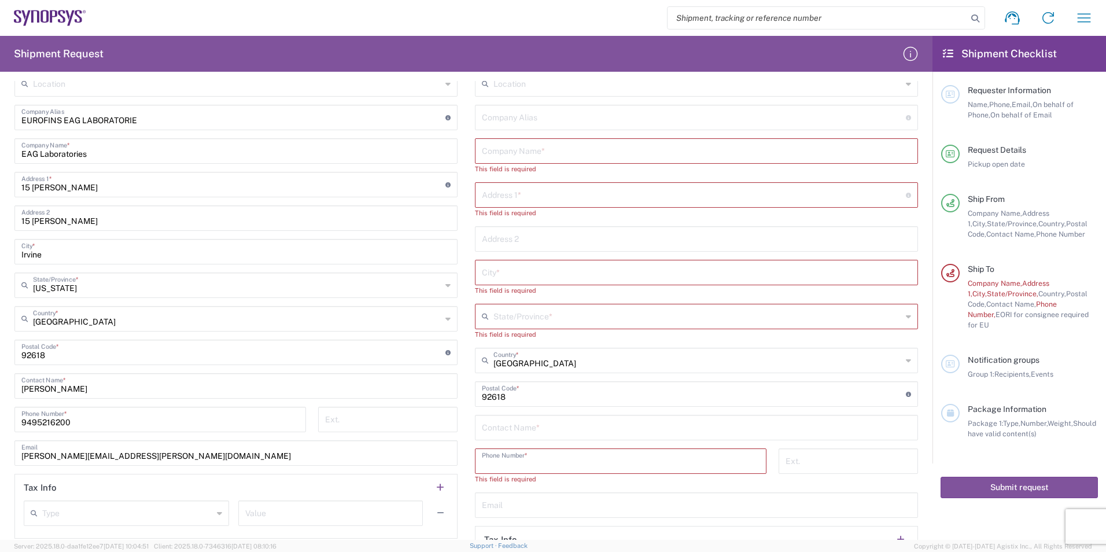
click at [517, 432] on input "text" at bounding box center [696, 426] width 429 height 20
paste input "[PERSON_NAME]"
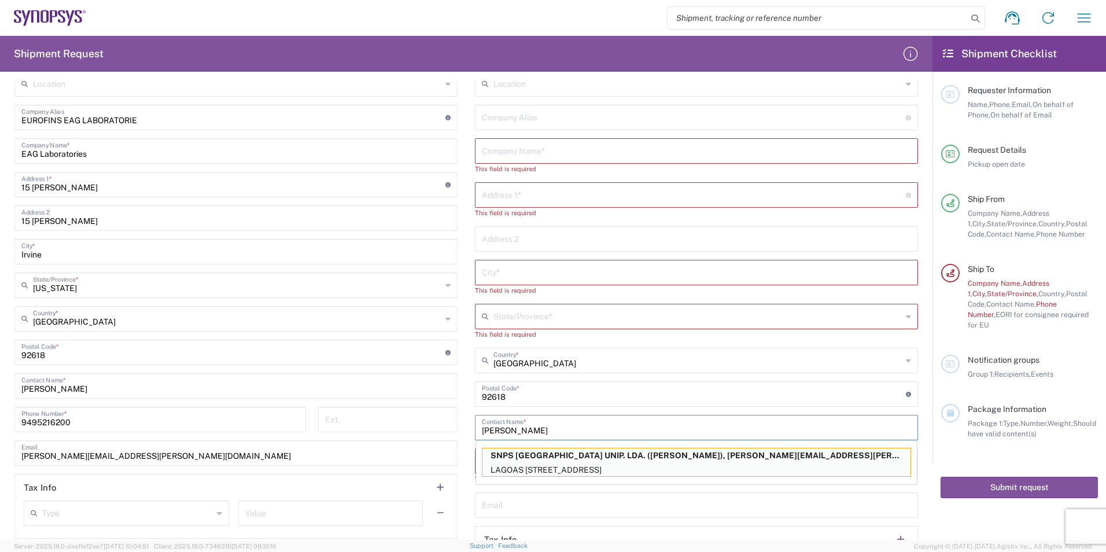
type input "[PERSON_NAME]"
drag, startPoint x: 560, startPoint y: 465, endPoint x: 515, endPoint y: 551, distance: 96.8
click at [560, 465] on p "LAGOAS [STREET_ADDRESS]" at bounding box center [696, 470] width 428 height 14
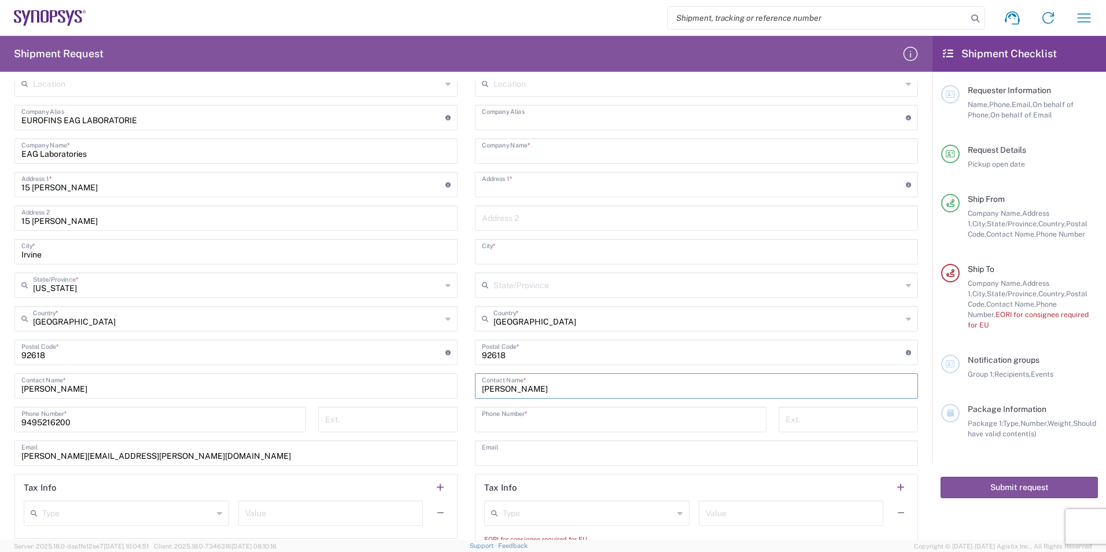
type input "SNPS [GEOGRAPHIC_DATA] UNIP. LDA. 2"
type input "SNPS [GEOGRAPHIC_DATA] UNIP. LDA."
type input "[GEOGRAPHIC_DATA] EDIFICIO 4 PISO 2"
type input "[GEOGRAPHIC_DATA]"
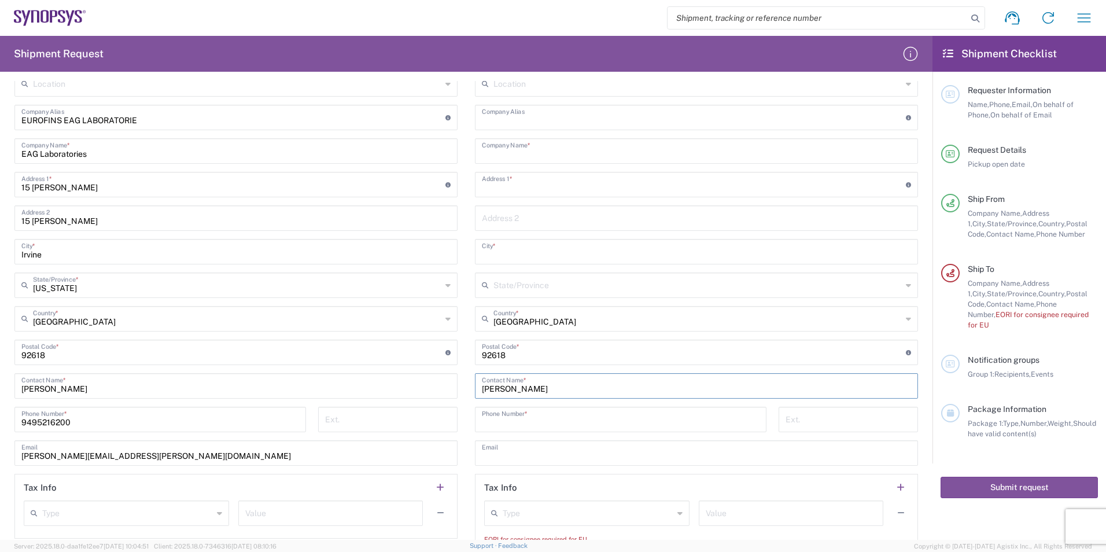
type input "2740-267"
type input "351210440240"
type input "[PERSON_NAME][EMAIL_ADDRESS][PERSON_NAME][DOMAIN_NAME]"
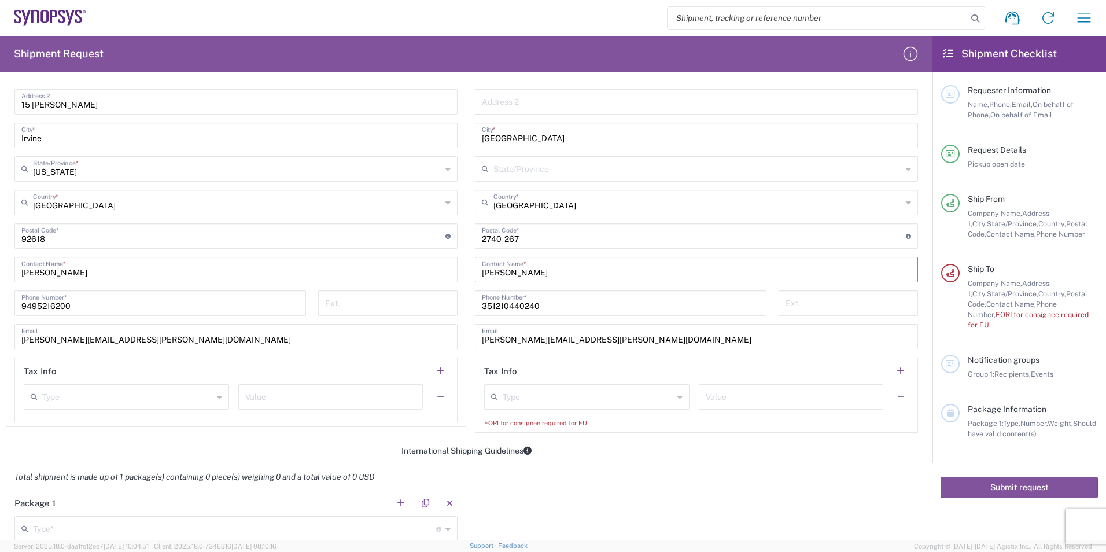
scroll to position [636, 0]
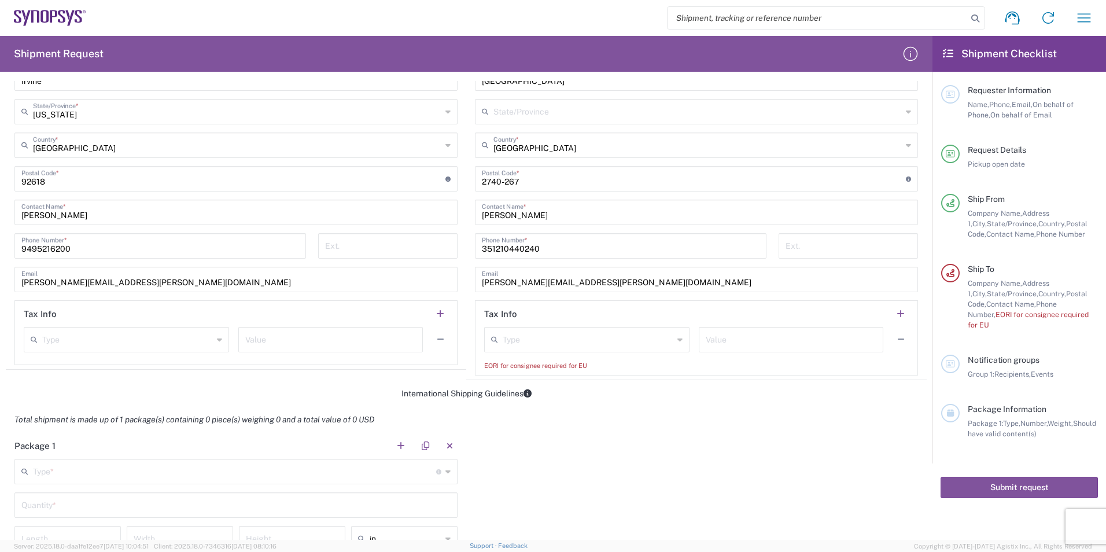
click at [576, 346] on input "text" at bounding box center [588, 339] width 171 height 20
click at [813, 433] on div "Package 1 Type * Material used to package goods Bale(s) Basket(s) Bolt(s) Bottl…" at bounding box center [466, 541] width 921 height 216
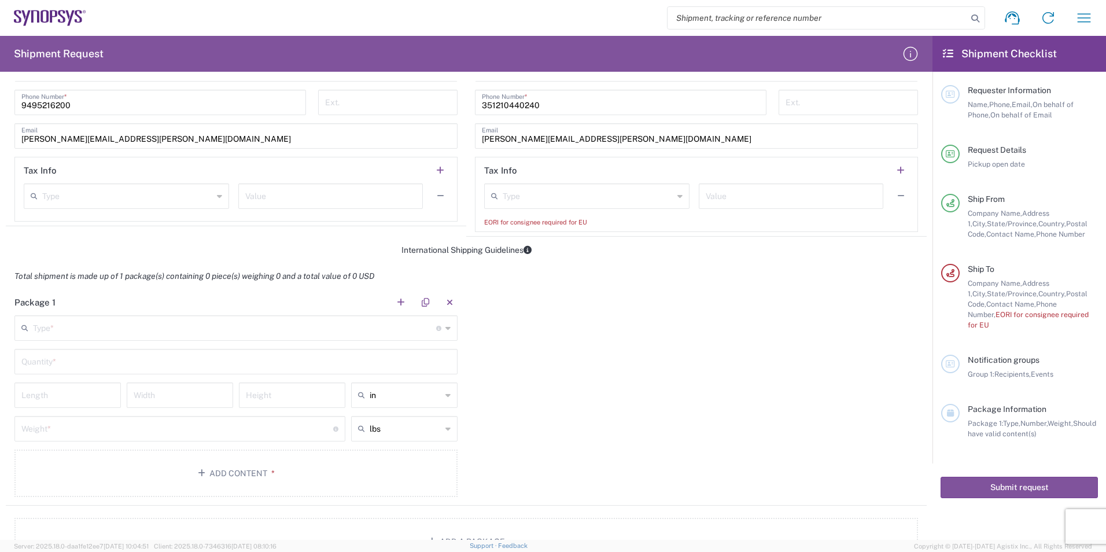
scroll to position [810, 0]
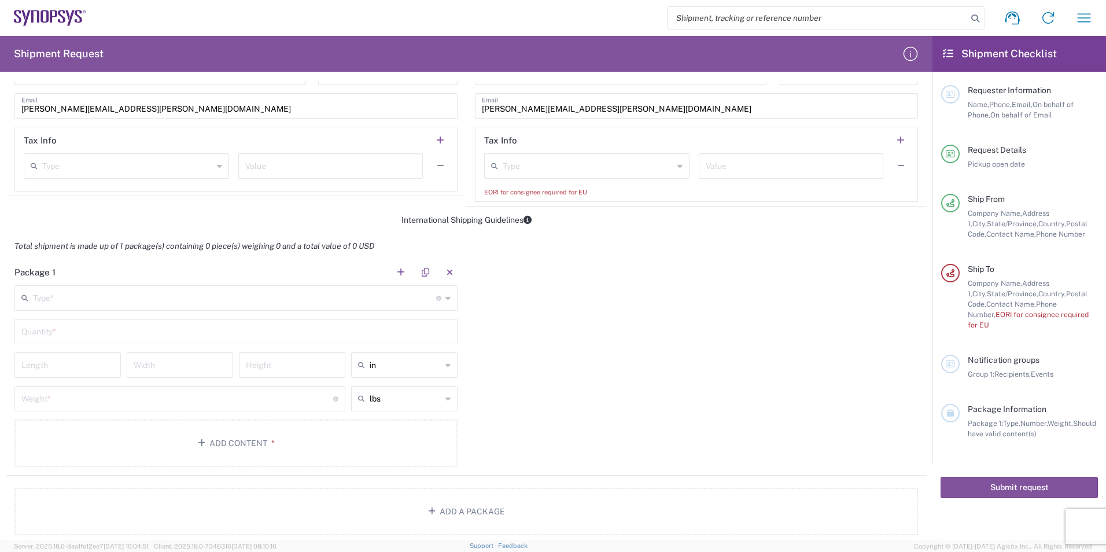
click at [720, 161] on input "text" at bounding box center [791, 165] width 171 height 20
click at [545, 170] on input "text" at bounding box center [588, 165] width 171 height 20
click at [575, 395] on div "Package 1 Type * Material used to package goods Bale(s) Basket(s) Bolt(s) Bottl…" at bounding box center [466, 367] width 921 height 216
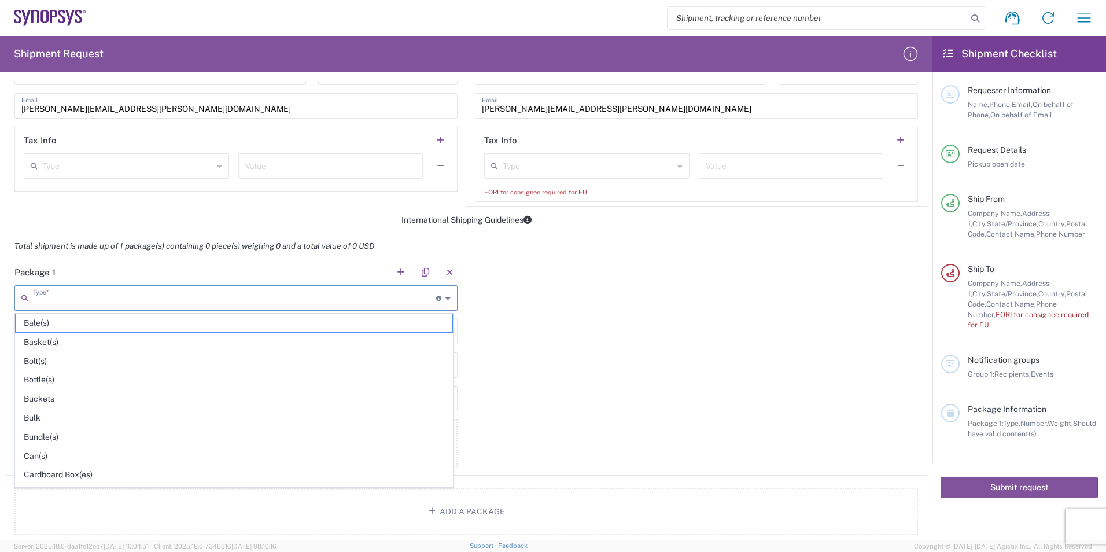
click at [102, 298] on input "text" at bounding box center [234, 297] width 403 height 20
click at [97, 257] on div "Total shipment is made up of 1 package(s) containing 0 piece(s) weighing 0 and …" at bounding box center [466, 246] width 933 height 26
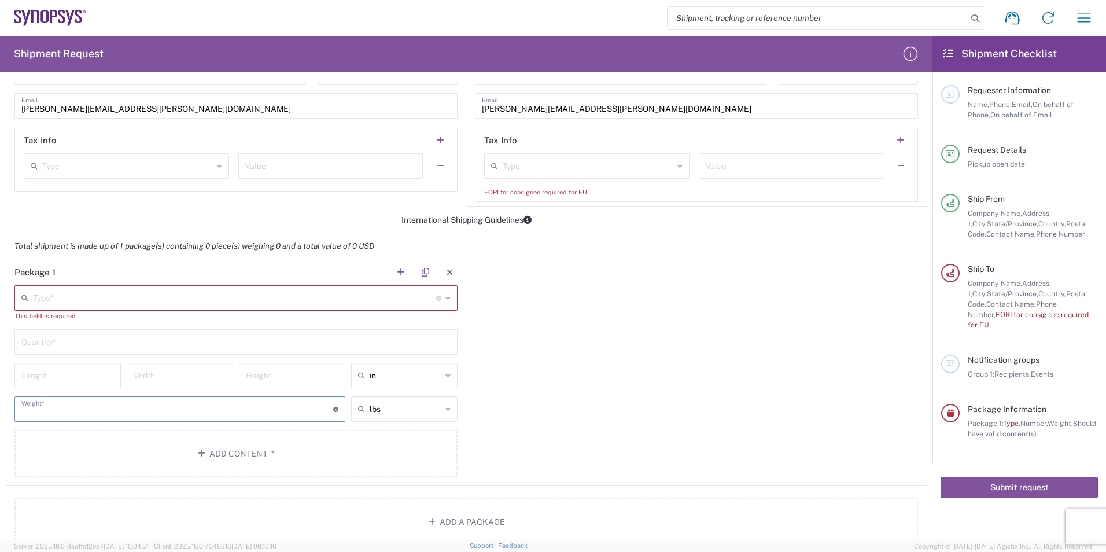
click at [88, 413] on input "number" at bounding box center [177, 408] width 312 height 20
type input "11"
click at [385, 416] on input "lbs" at bounding box center [406, 409] width 72 height 19
click at [386, 454] on span "kgs" at bounding box center [400, 453] width 103 height 18
type input "4.99"
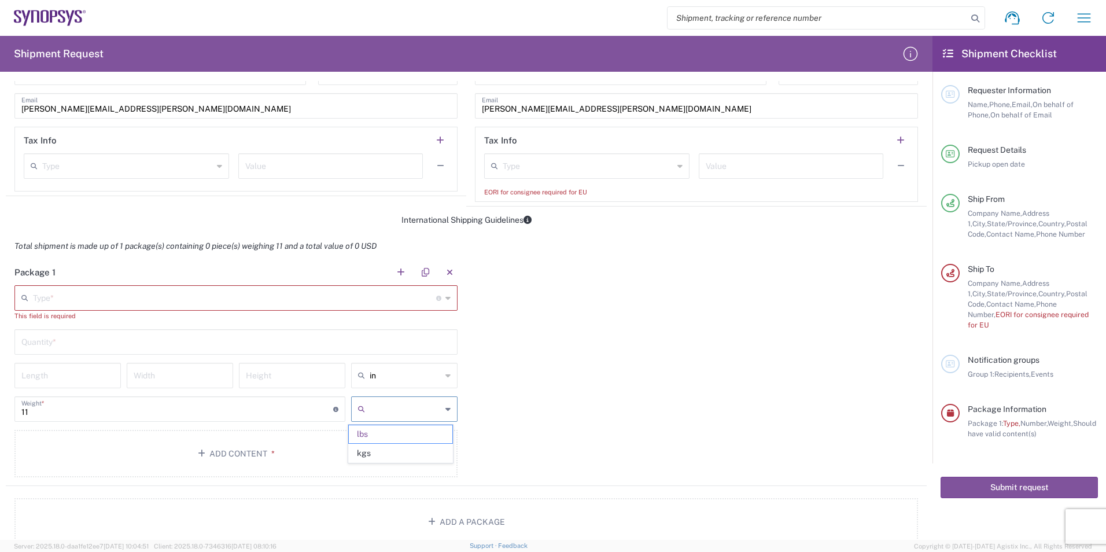
type input "kgs"
click at [587, 405] on div "Package 1 Type * Material used to package goods Bale(s) Basket(s) Bolt(s) Bottl…" at bounding box center [466, 372] width 921 height 227
click at [103, 415] on input "4.99" at bounding box center [177, 408] width 312 height 20
drag, startPoint x: 103, startPoint y: 415, endPoint x: -87, endPoint y: 410, distance: 190.4
click at [0, 410] on html "Shipment request Shipment tracking Employee non-product shipment request My shi…" at bounding box center [553, 276] width 1106 height 552
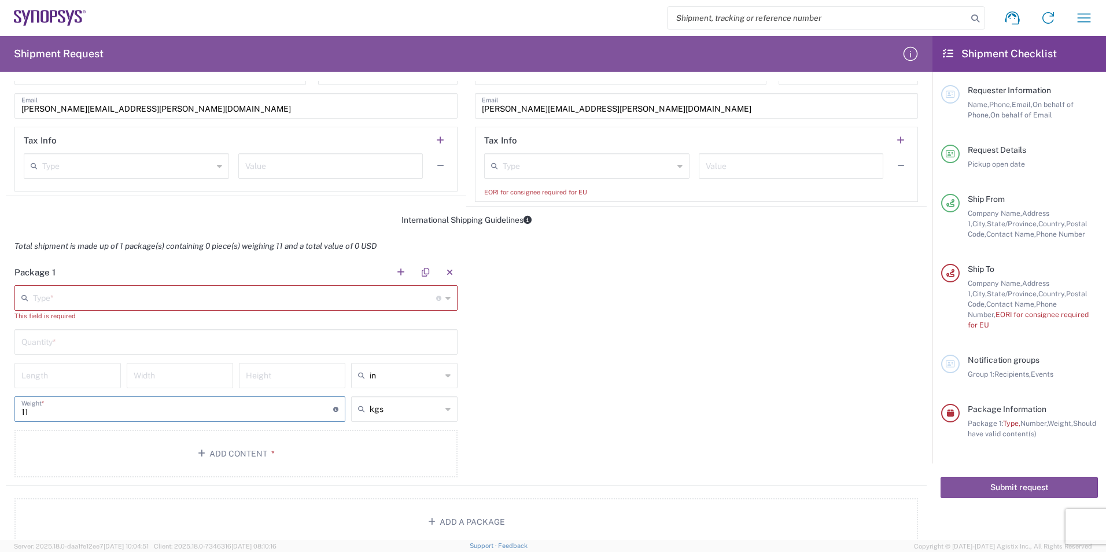
type input "11"
click at [551, 451] on div "Package 1 Type * Material used to package goods Bale(s) Basket(s) Bolt(s) Bottl…" at bounding box center [466, 372] width 921 height 227
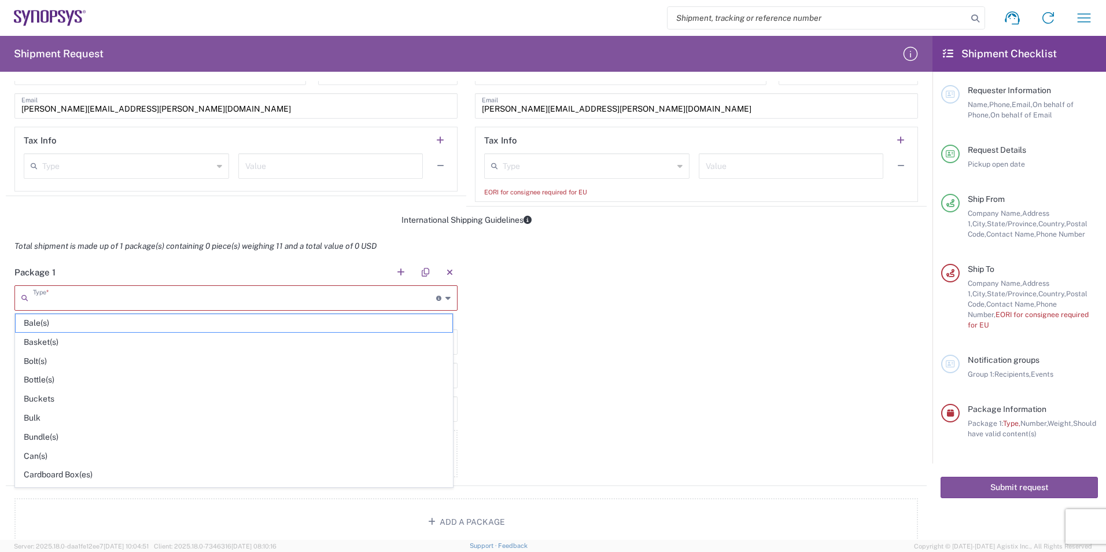
click at [72, 303] on input "text" at bounding box center [234, 297] width 403 height 20
click at [135, 472] on span "Cardboard Box(es)" at bounding box center [234, 475] width 437 height 18
type input "Cardboard Box(es)"
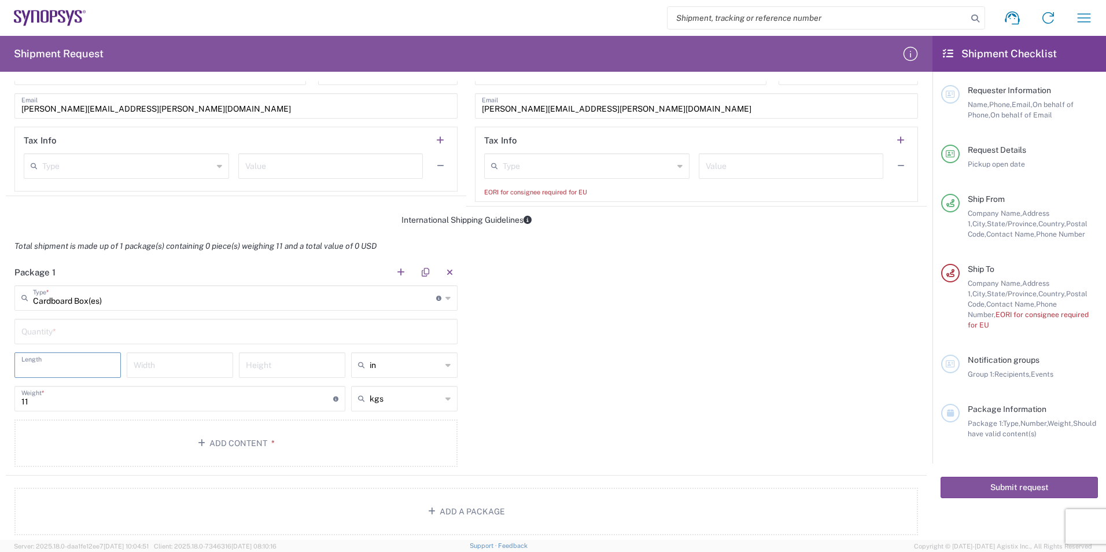
click at [77, 367] on input "number" at bounding box center [67, 364] width 93 height 20
click at [66, 338] on input "text" at bounding box center [235, 330] width 429 height 20
type input "1"
click at [76, 370] on input "number" at bounding box center [67, 364] width 93 height 20
type input "14"
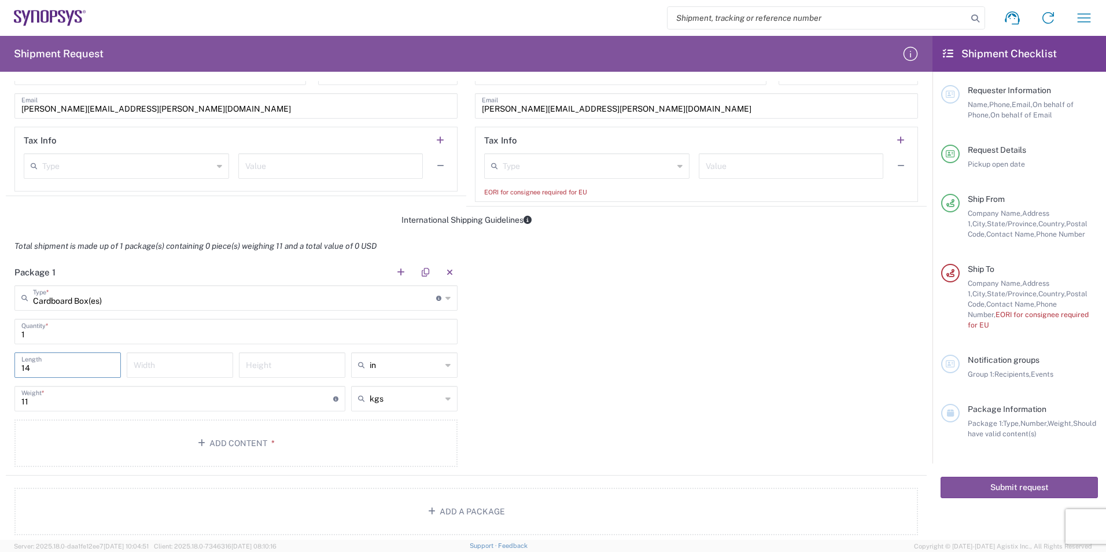
click at [159, 370] on input "number" at bounding box center [180, 364] width 93 height 20
type input "12"
click at [266, 366] on input "number" at bounding box center [292, 364] width 93 height 20
type input "12"
click at [550, 363] on div "Package 1 Cardboard Box(es) Type * Material used to package goods Bale(s) Baske…" at bounding box center [466, 367] width 921 height 216
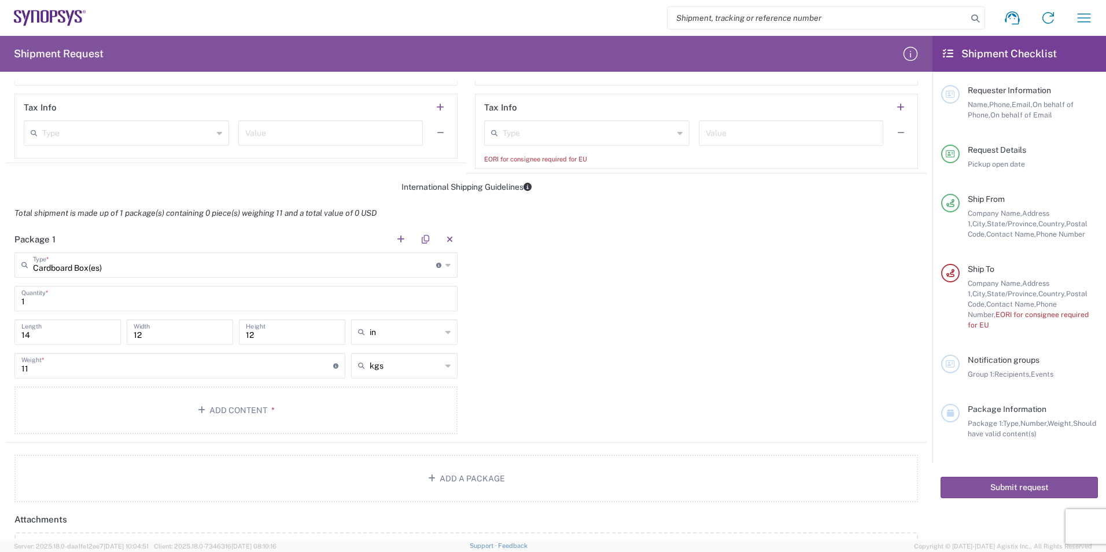
scroll to position [926, 0]
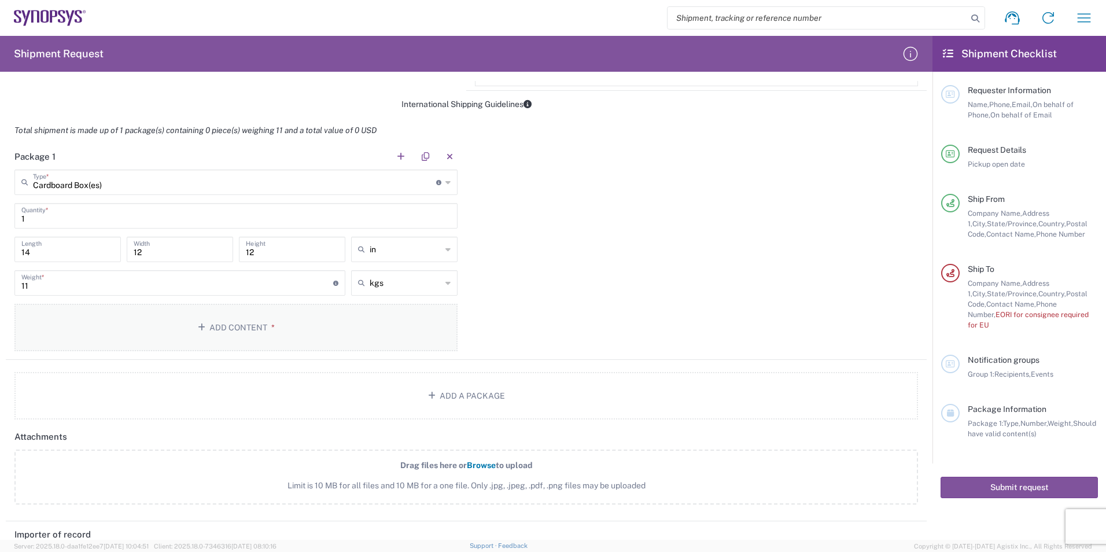
click at [278, 323] on button "Add Content *" at bounding box center [235, 327] width 443 height 47
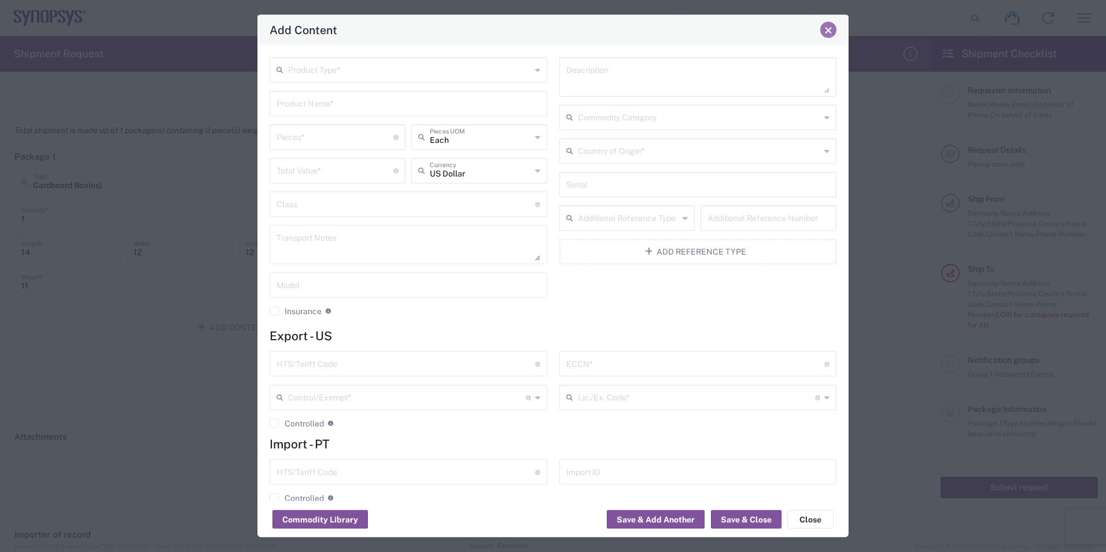
click at [830, 38] on button "Close" at bounding box center [828, 30] width 16 height 16
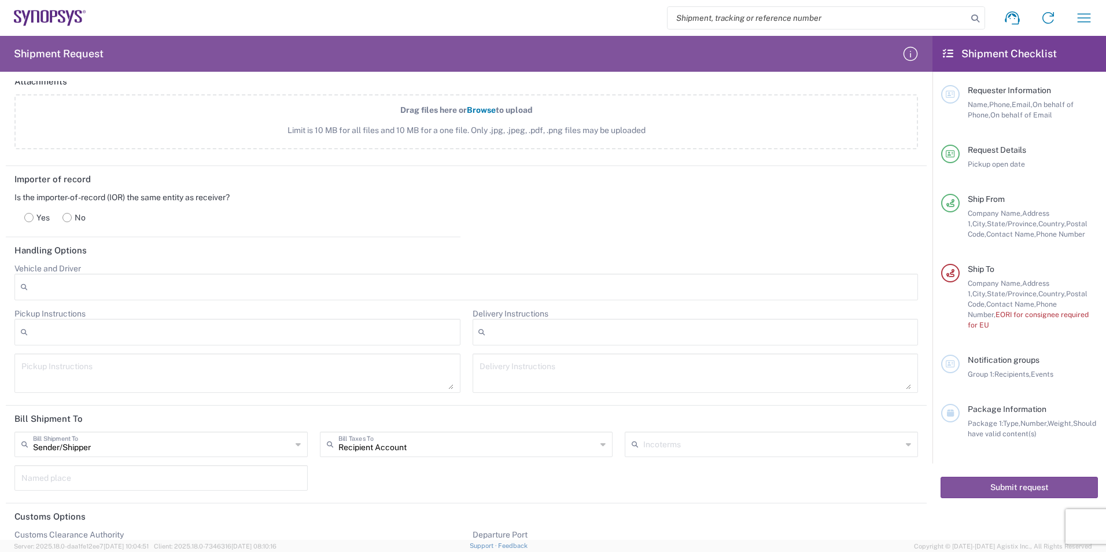
scroll to position [1319, 0]
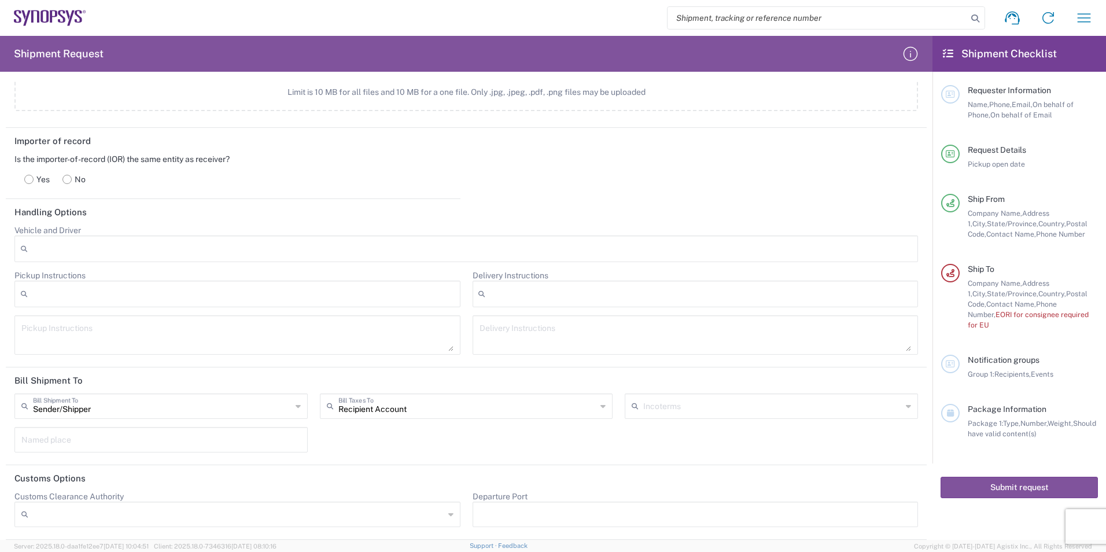
click at [99, 290] on div at bounding box center [237, 294] width 446 height 27
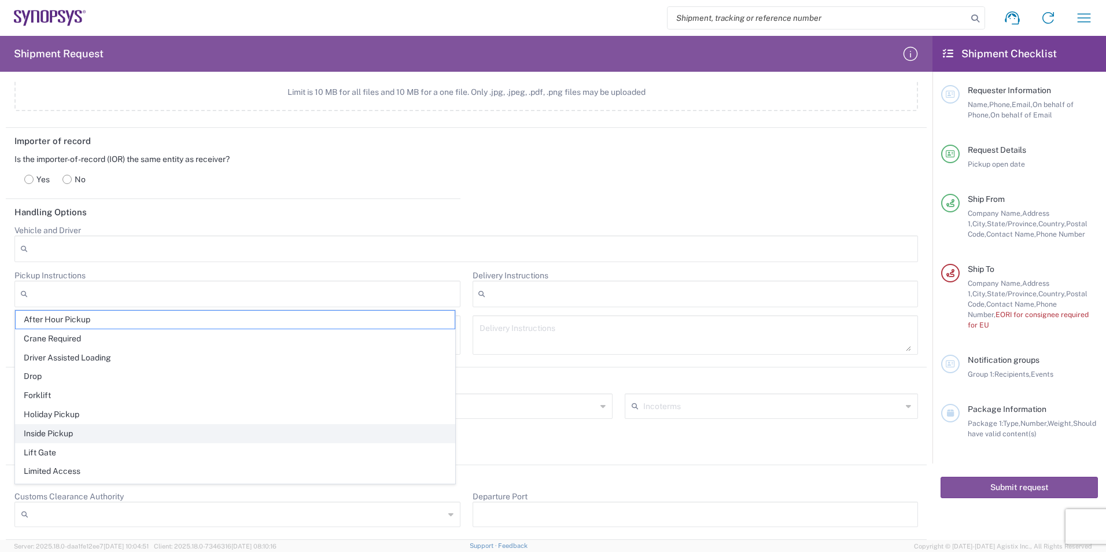
click at [153, 433] on span "Inside Pickup" at bounding box center [235, 434] width 439 height 18
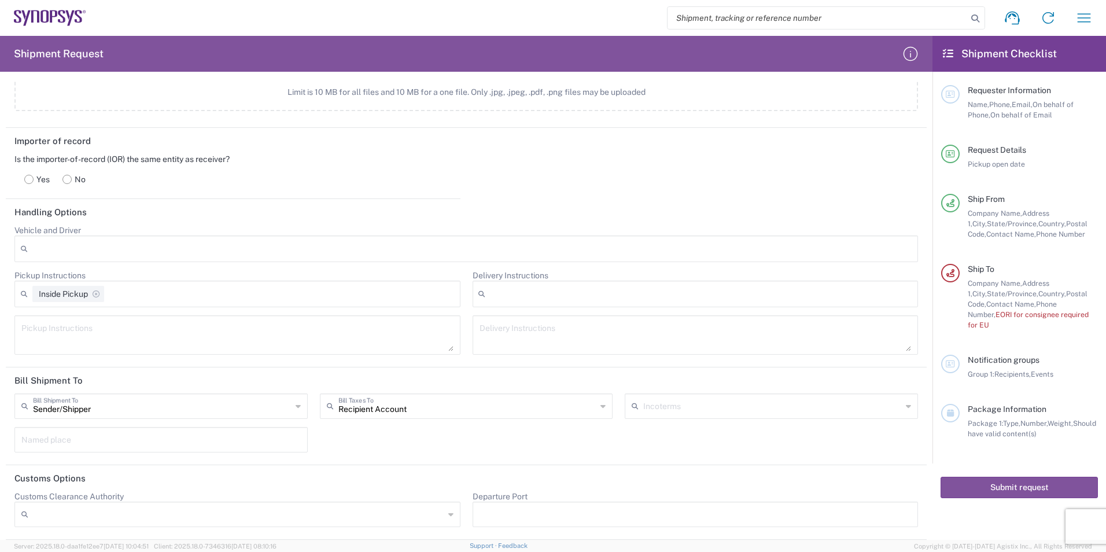
click at [572, 297] on div at bounding box center [696, 294] width 446 height 27
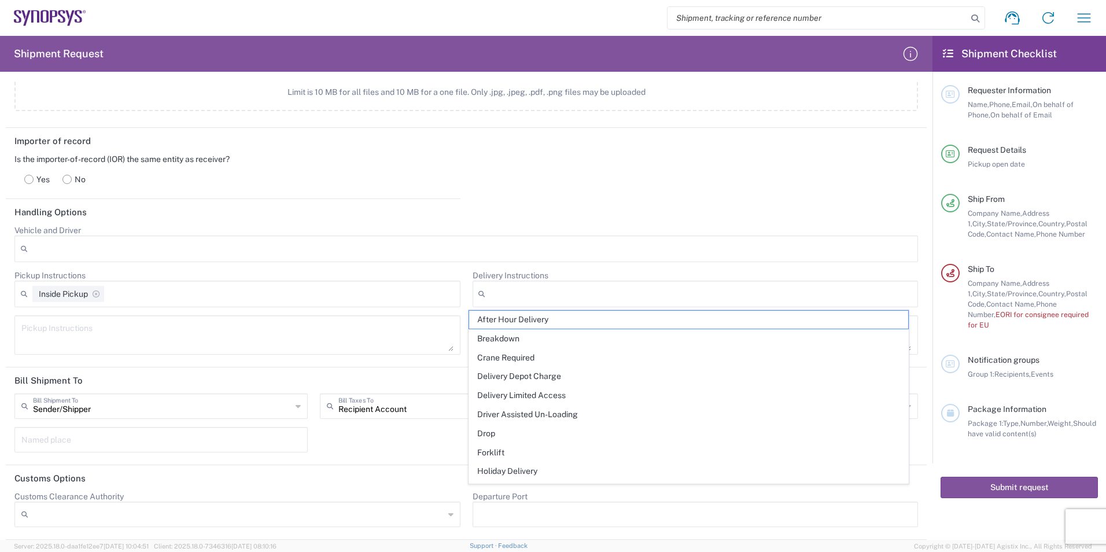
click at [628, 190] on div "Importer of record Is the importer-of-record (IOR) the same entity as receiver?…" at bounding box center [466, 163] width 933 height 71
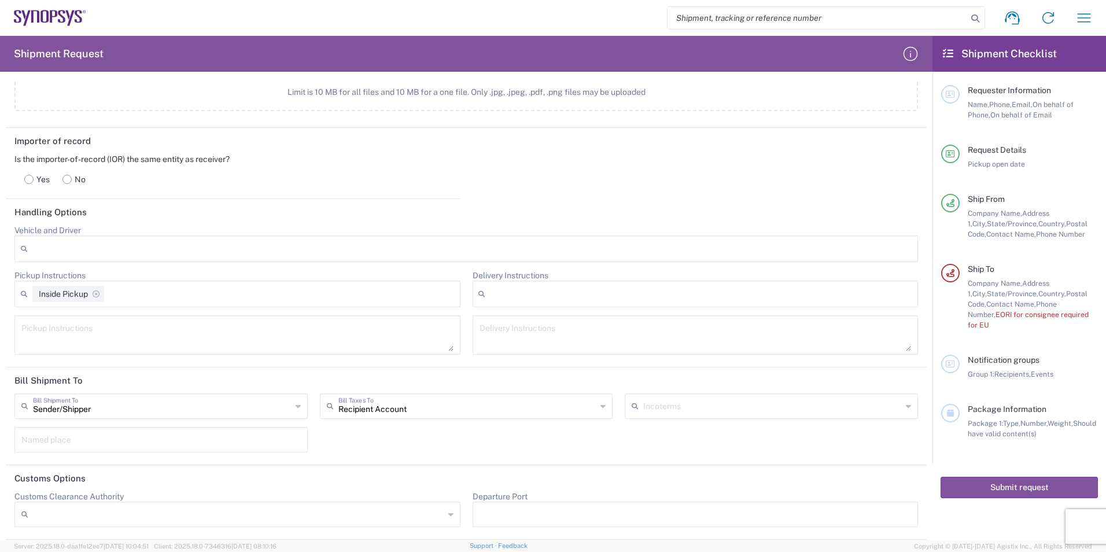
click at [174, 402] on input "Sender/Shipper" at bounding box center [162, 405] width 259 height 20
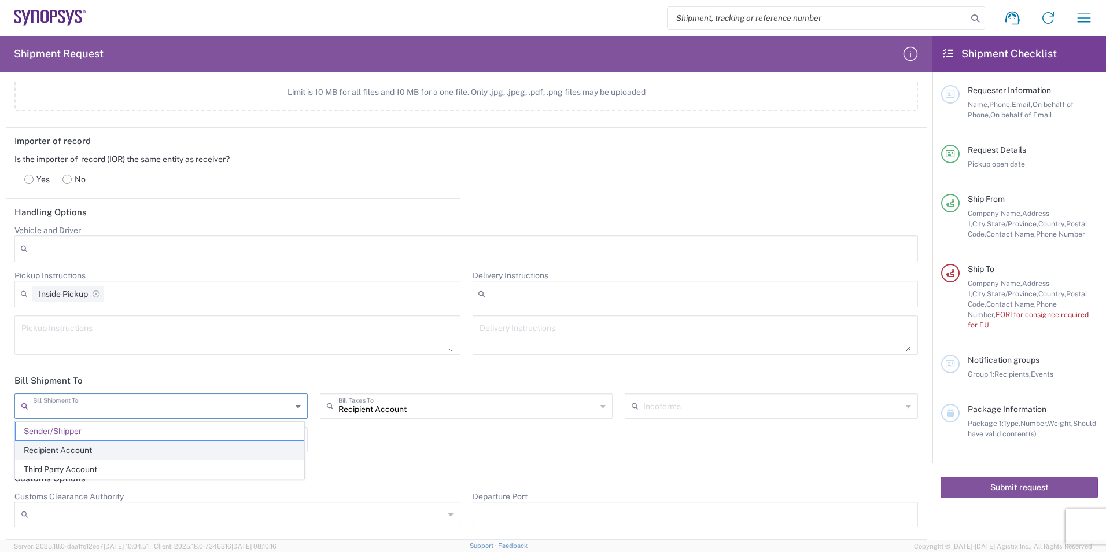
click at [130, 456] on span "Recipient Account" at bounding box center [160, 450] width 288 height 18
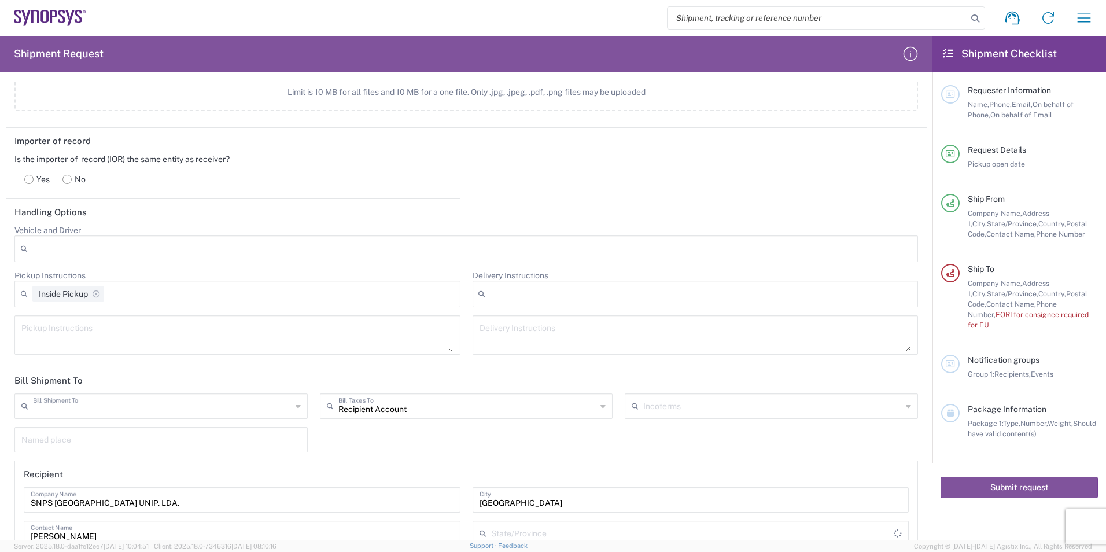
type input "Recipient Account"
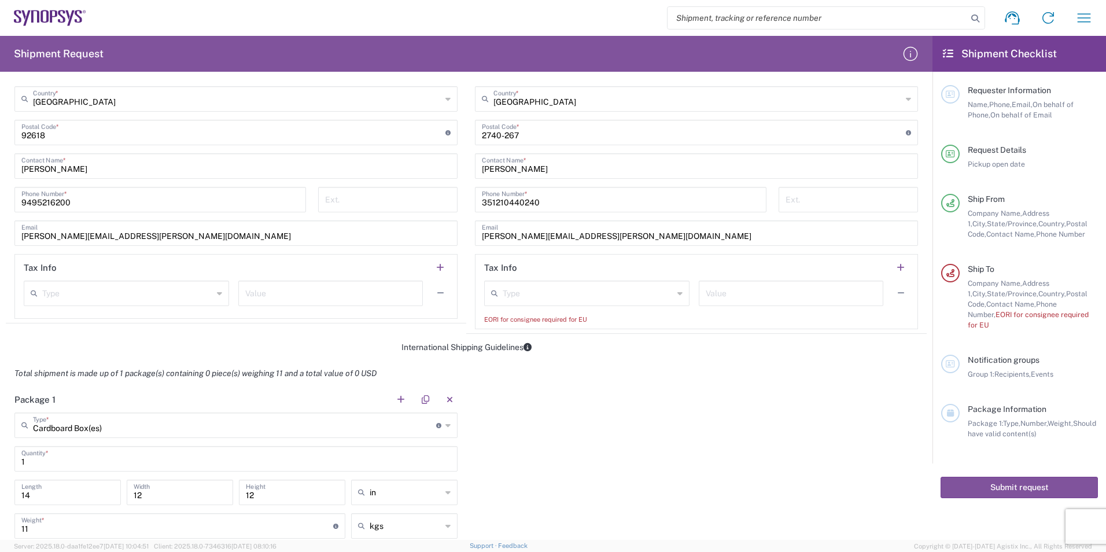
scroll to position [278, 0]
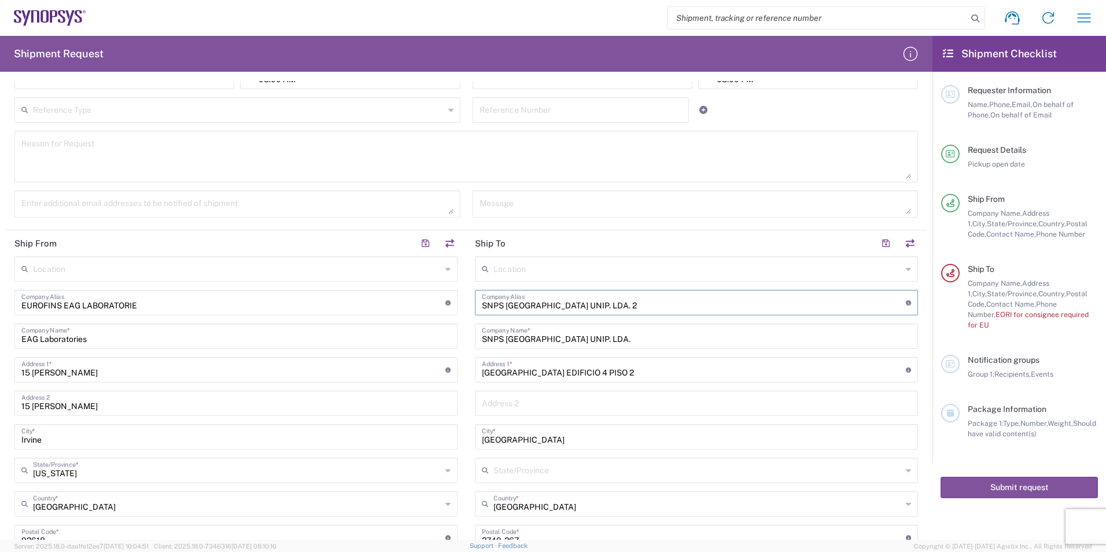
drag, startPoint x: 642, startPoint y: 305, endPoint x: 471, endPoint y: 303, distance: 171.2
click at [475, 303] on div "SNPS [GEOGRAPHIC_DATA] UNIP. LDA. 2 Company Alias Address short code to enable …" at bounding box center [696, 302] width 443 height 25
drag, startPoint x: 603, startPoint y: 340, endPoint x: 448, endPoint y: 350, distance: 155.9
click at [448, 350] on div "Ship From Location [GEOGRAPHIC_DATA] DE04 Agrate Brianza IT01 [GEOGRAPHIC_DATA]…" at bounding box center [466, 484] width 921 height 508
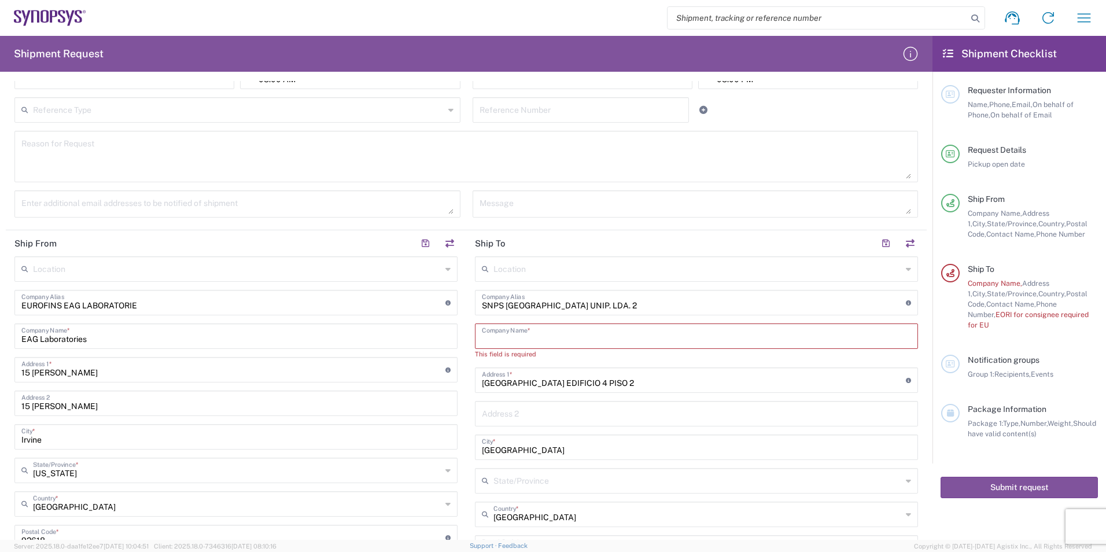
type input "SNPS [GEOGRAPHIC_DATA] UNIP. LDA."
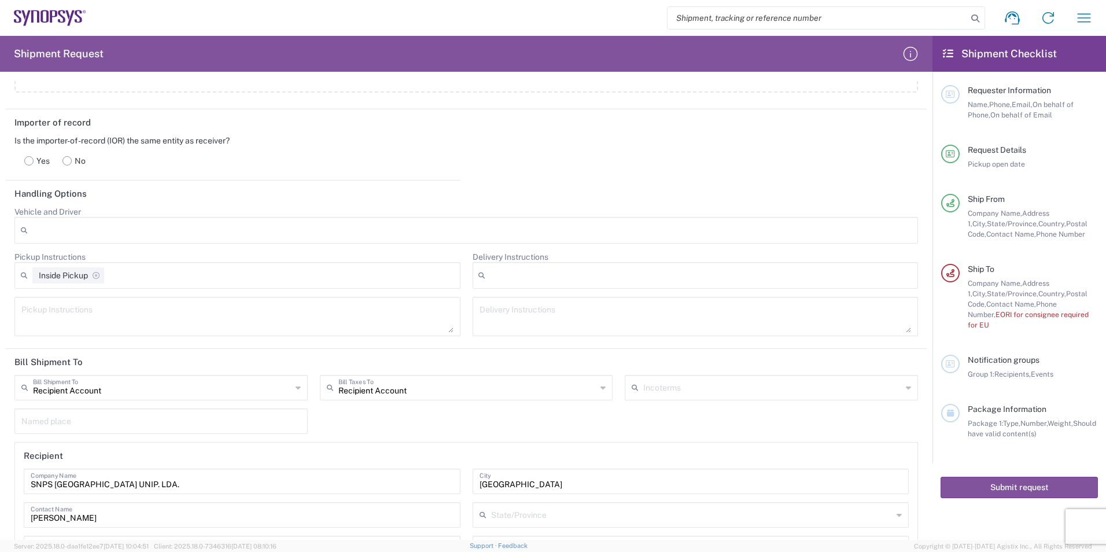
scroll to position [1377, 0]
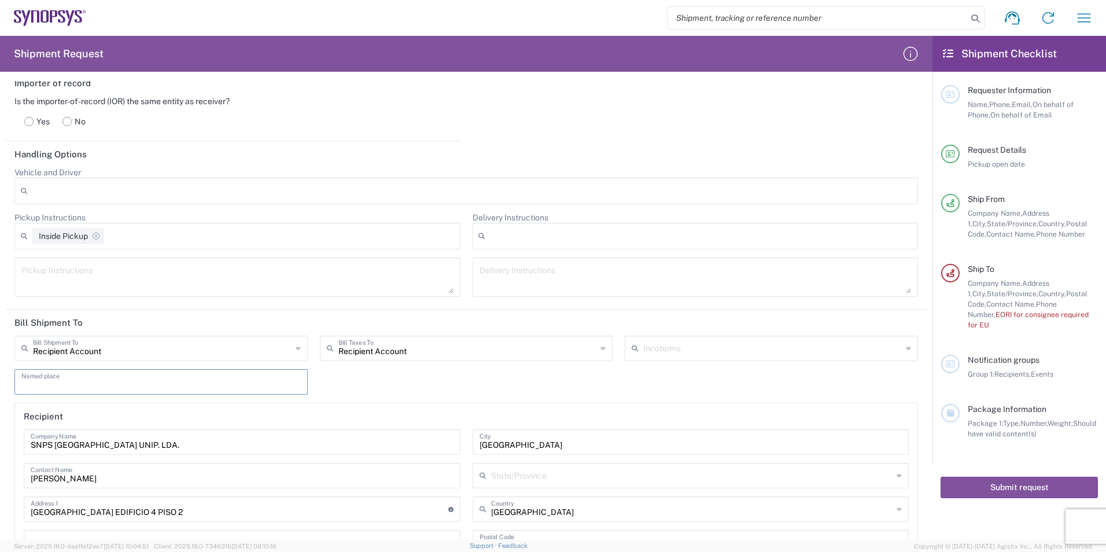
click at [46, 383] on input "text" at bounding box center [160, 381] width 279 height 20
paste input "SNPS [GEOGRAPHIC_DATA] UNIP. LDA."
type input "SNPS [GEOGRAPHIC_DATA] UNIP. LDA."
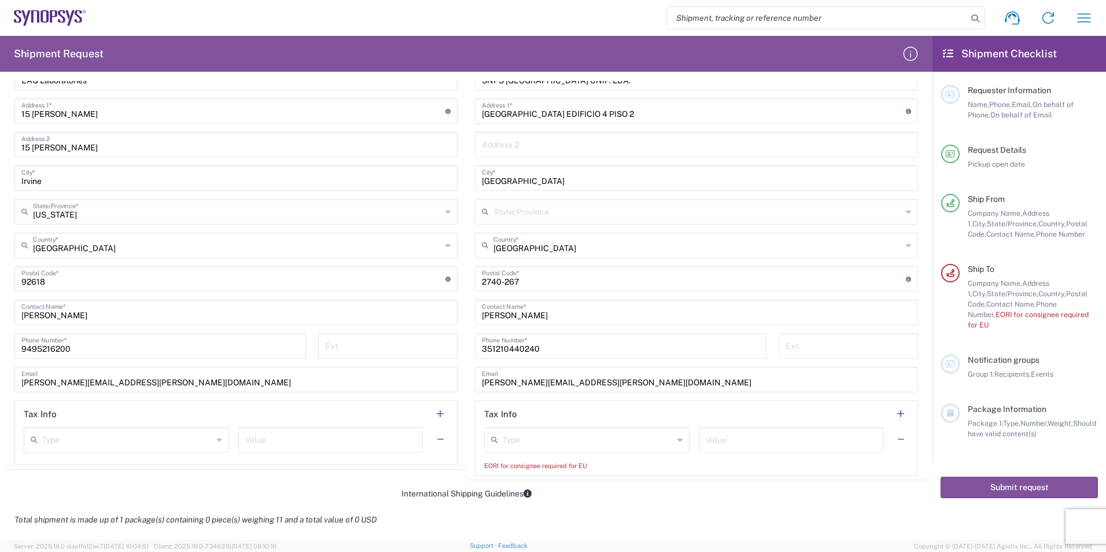
scroll to position [534, 0]
